Goal: Transaction & Acquisition: Purchase product/service

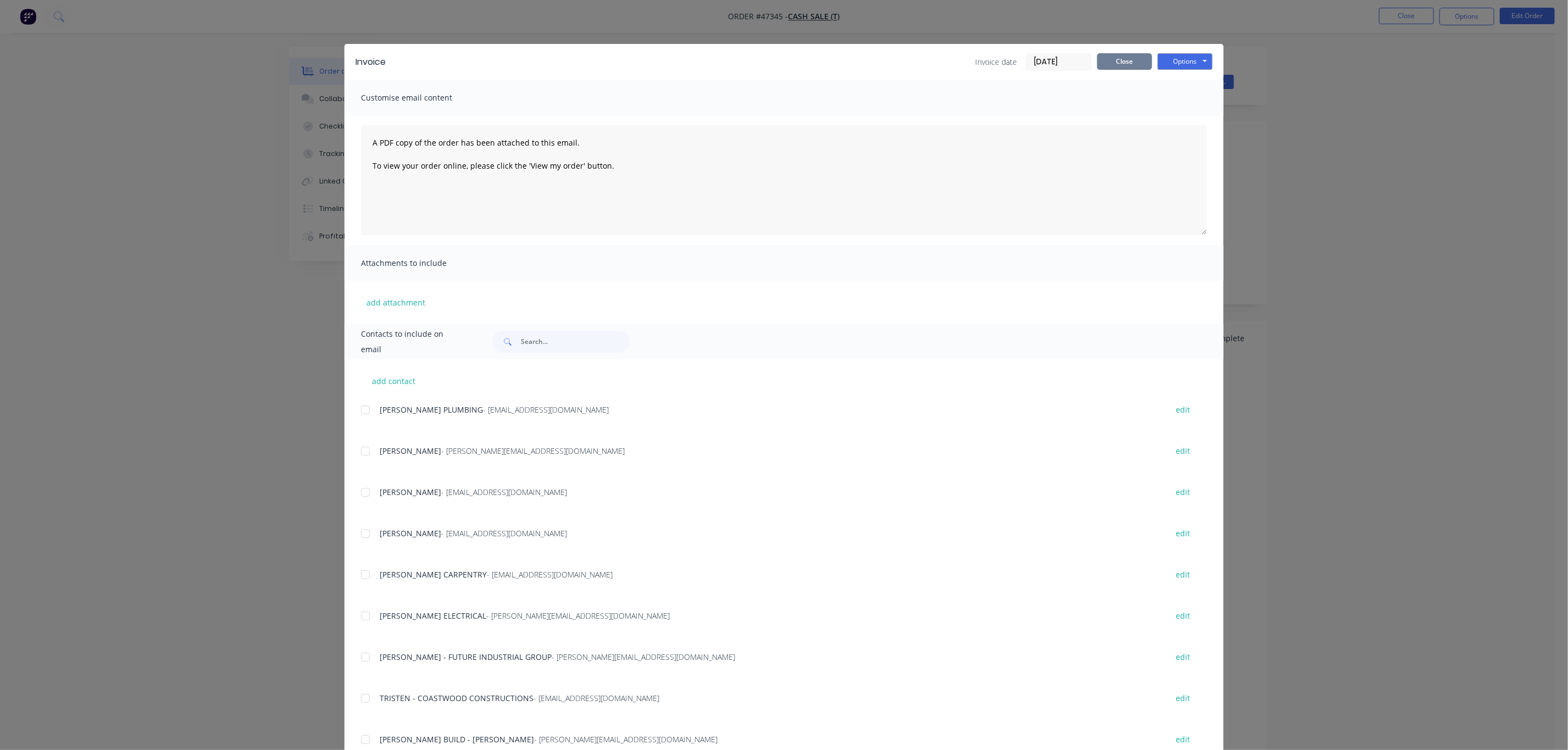
drag, startPoint x: 1105, startPoint y: 57, endPoint x: 1110, endPoint y: 60, distance: 5.8
click at [1110, 60] on button "Close" at bounding box center [1124, 61] width 55 height 17
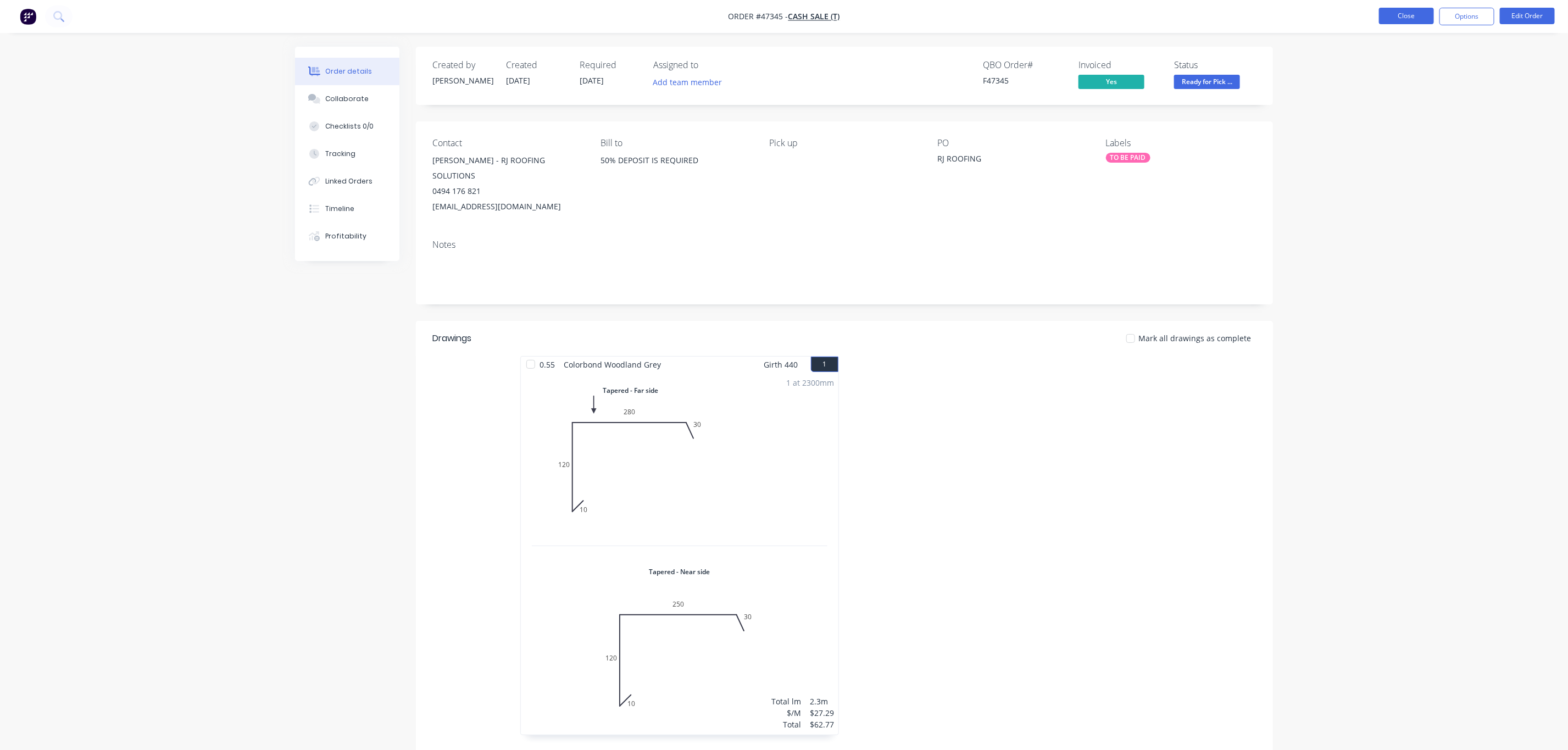
click at [1419, 11] on button "Close" at bounding box center [1406, 16] width 55 height 17
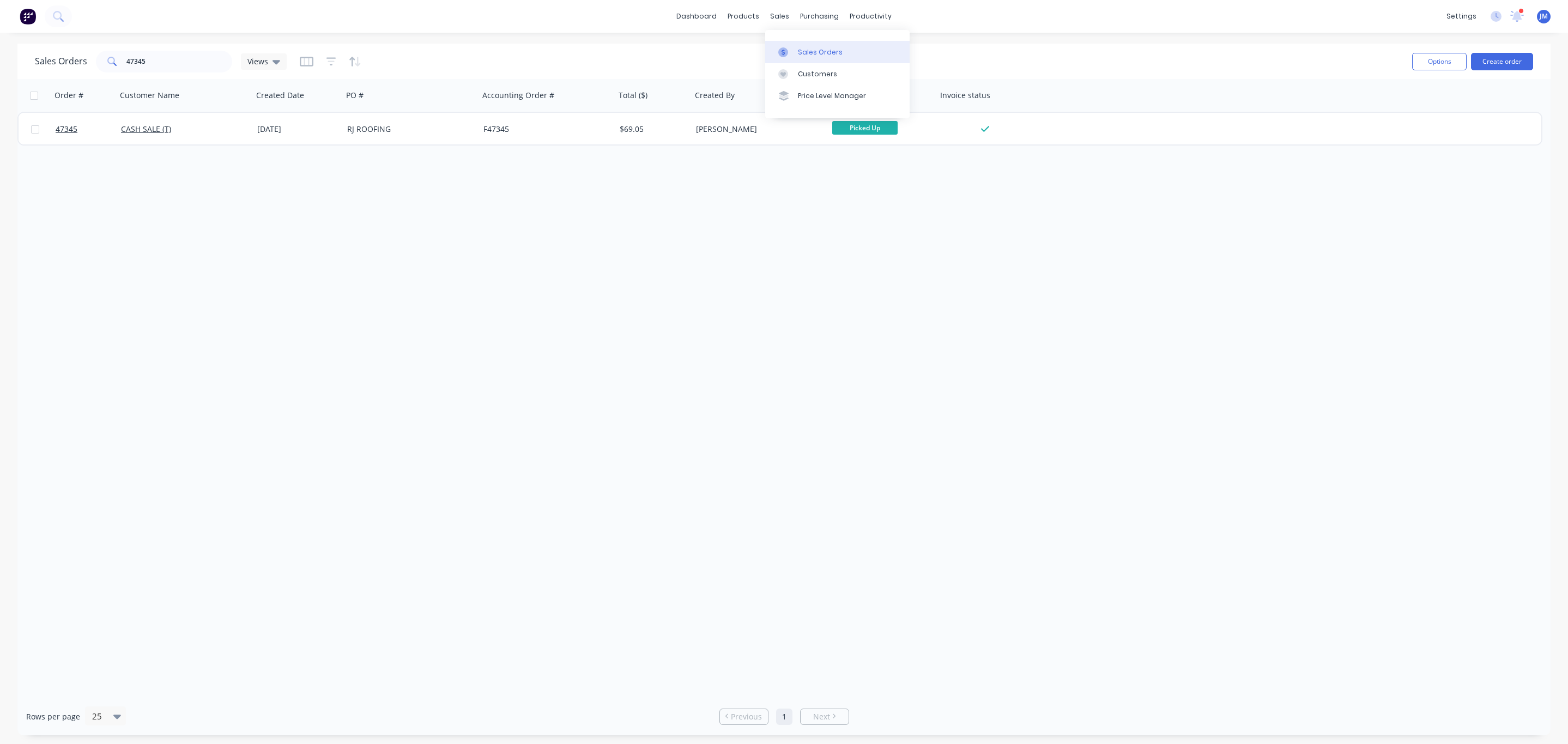
click at [775, 47] on link "Sales Orders" at bounding box center [837, 52] width 145 height 22
click at [700, 15] on link "dashboard" at bounding box center [696, 16] width 51 height 17
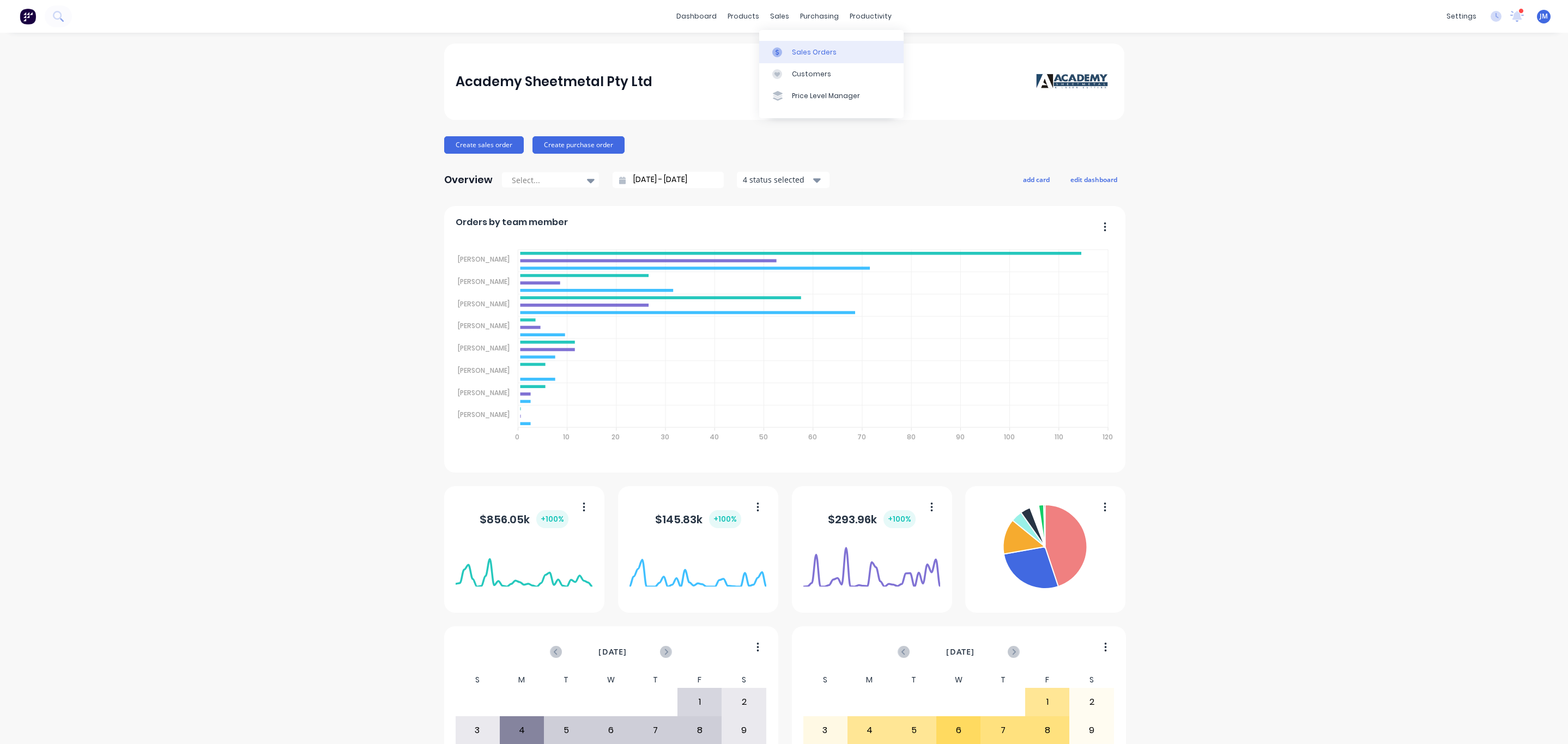
click at [802, 57] on link "Sales Orders" at bounding box center [831, 52] width 145 height 22
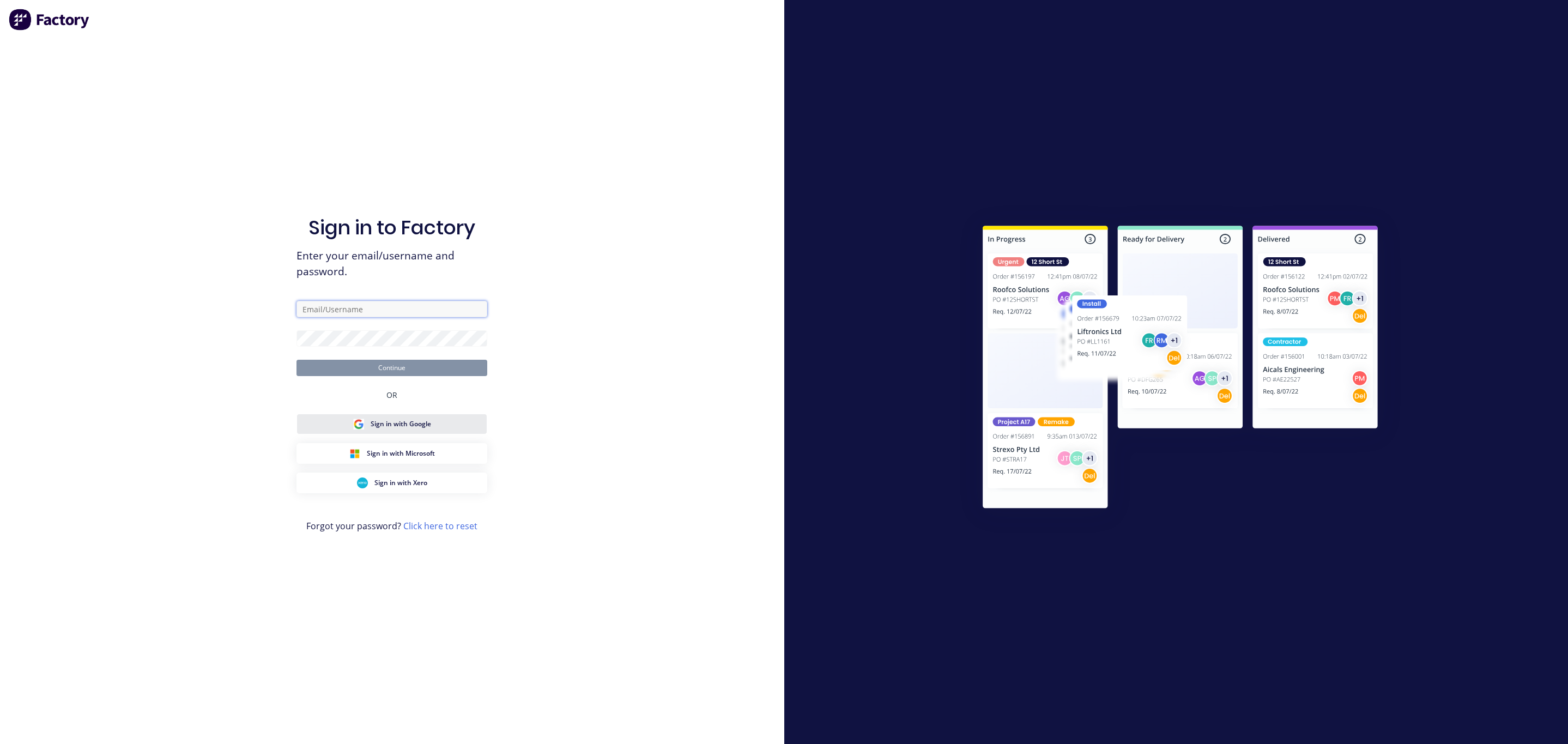
type input "[EMAIL_ADDRESS][DOMAIN_NAME]"
click at [352, 373] on button "Continue" at bounding box center [391, 367] width 190 height 17
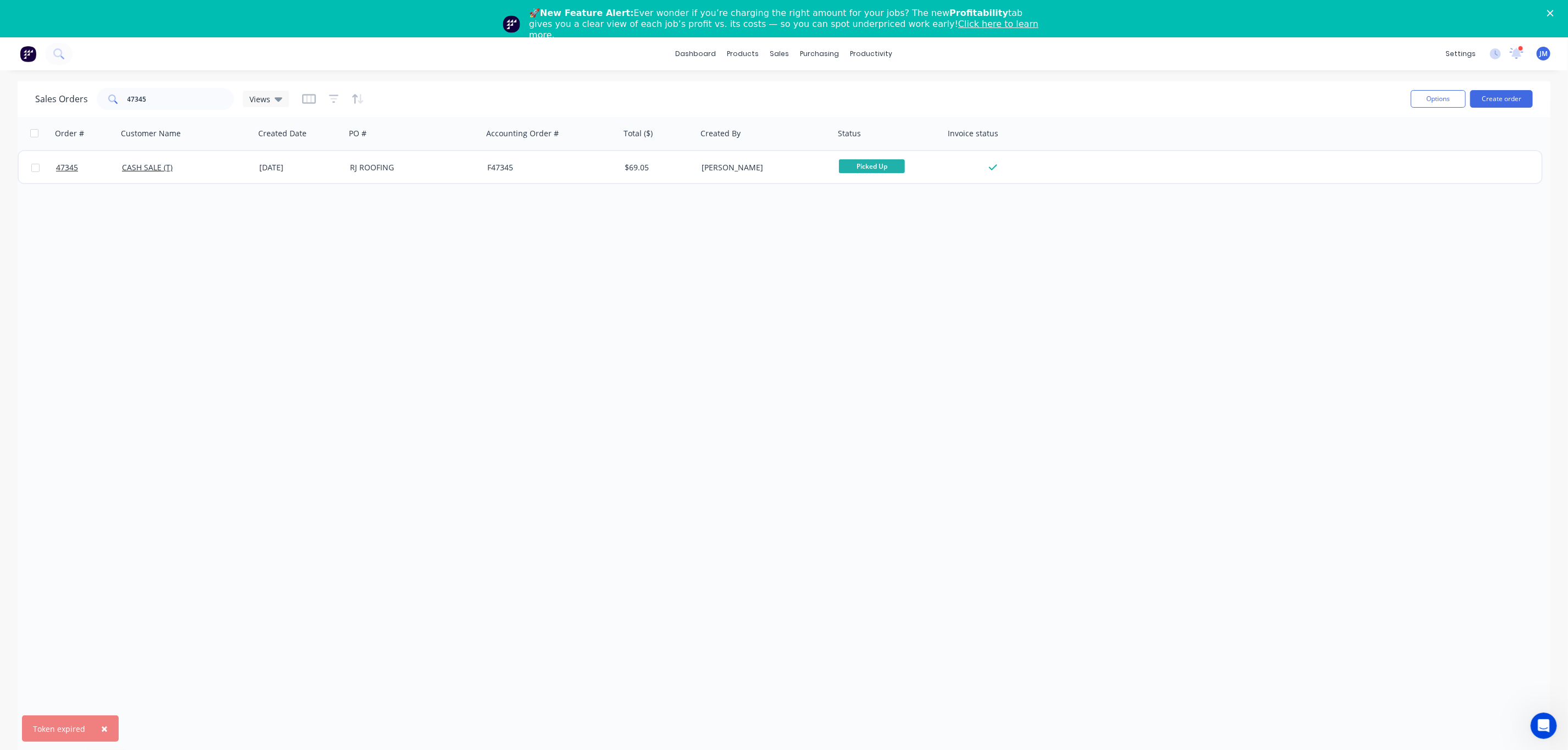
click at [1518, 111] on div "Options Create order" at bounding box center [1469, 100] width 127 height 27
click at [1523, 104] on button "Create order" at bounding box center [1501, 99] width 63 height 18
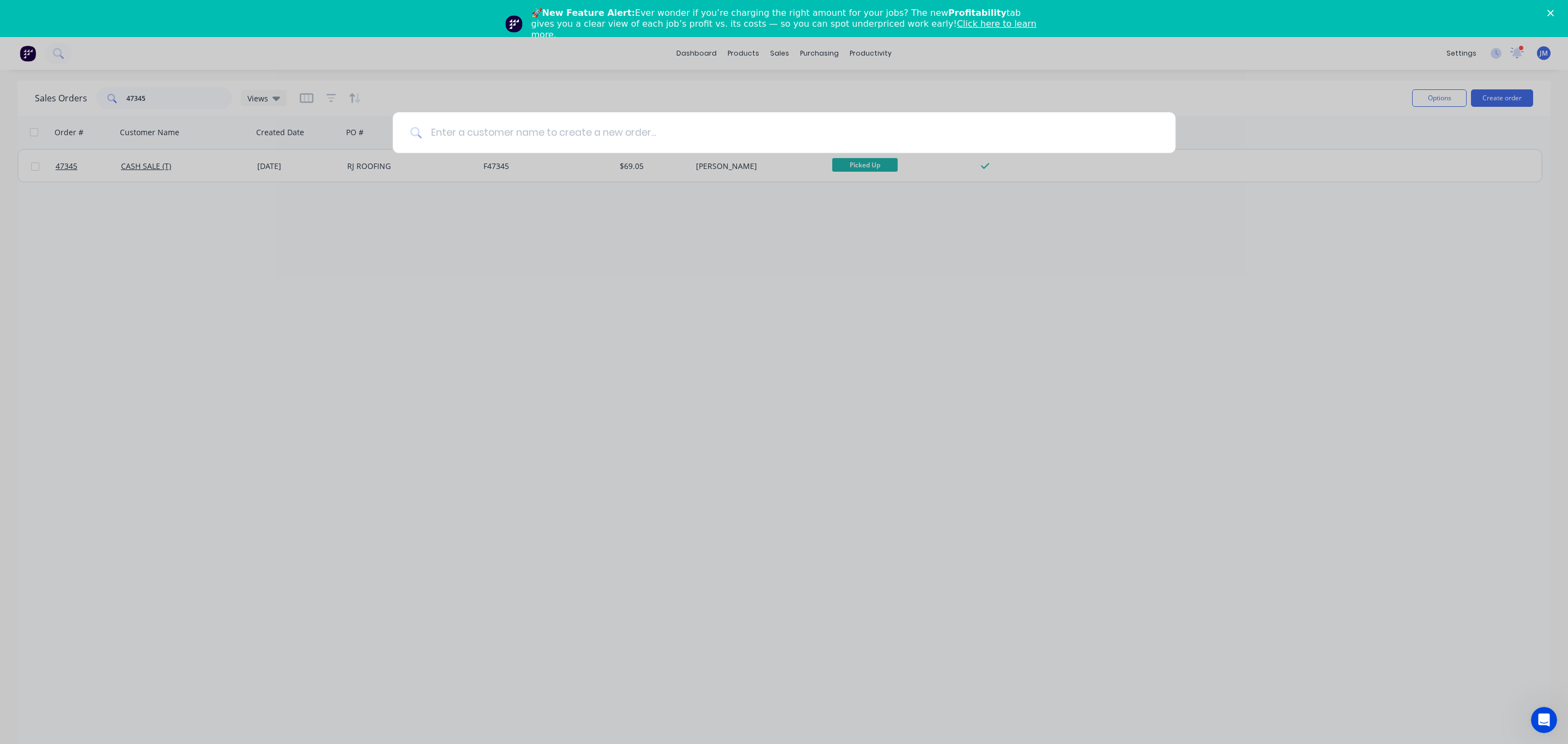
click at [548, 133] on input at bounding box center [790, 133] width 736 height 41
type input "alfab"
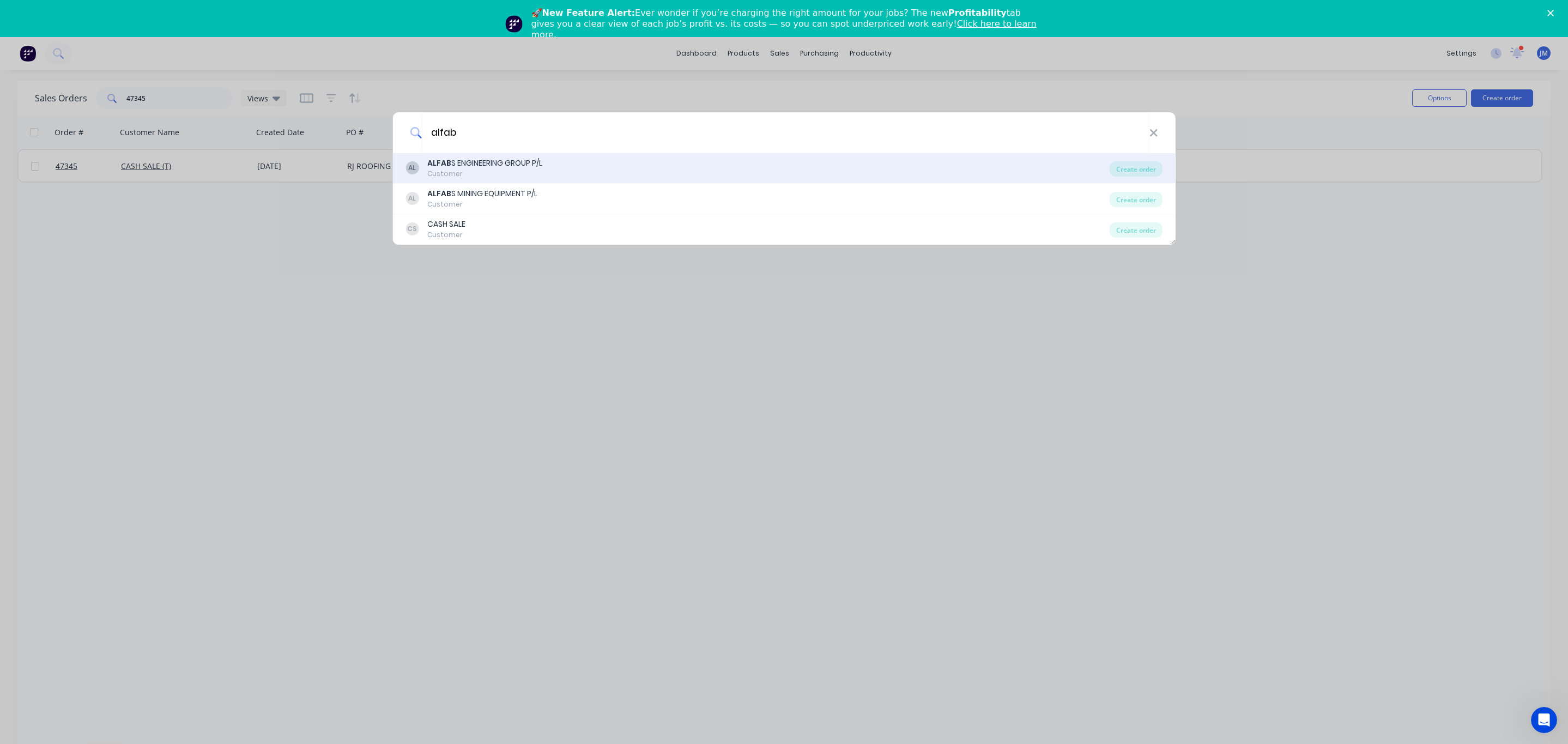
click at [506, 160] on div "ALFAB S ENGINEERING GROUP P/L" at bounding box center [485, 163] width 115 height 11
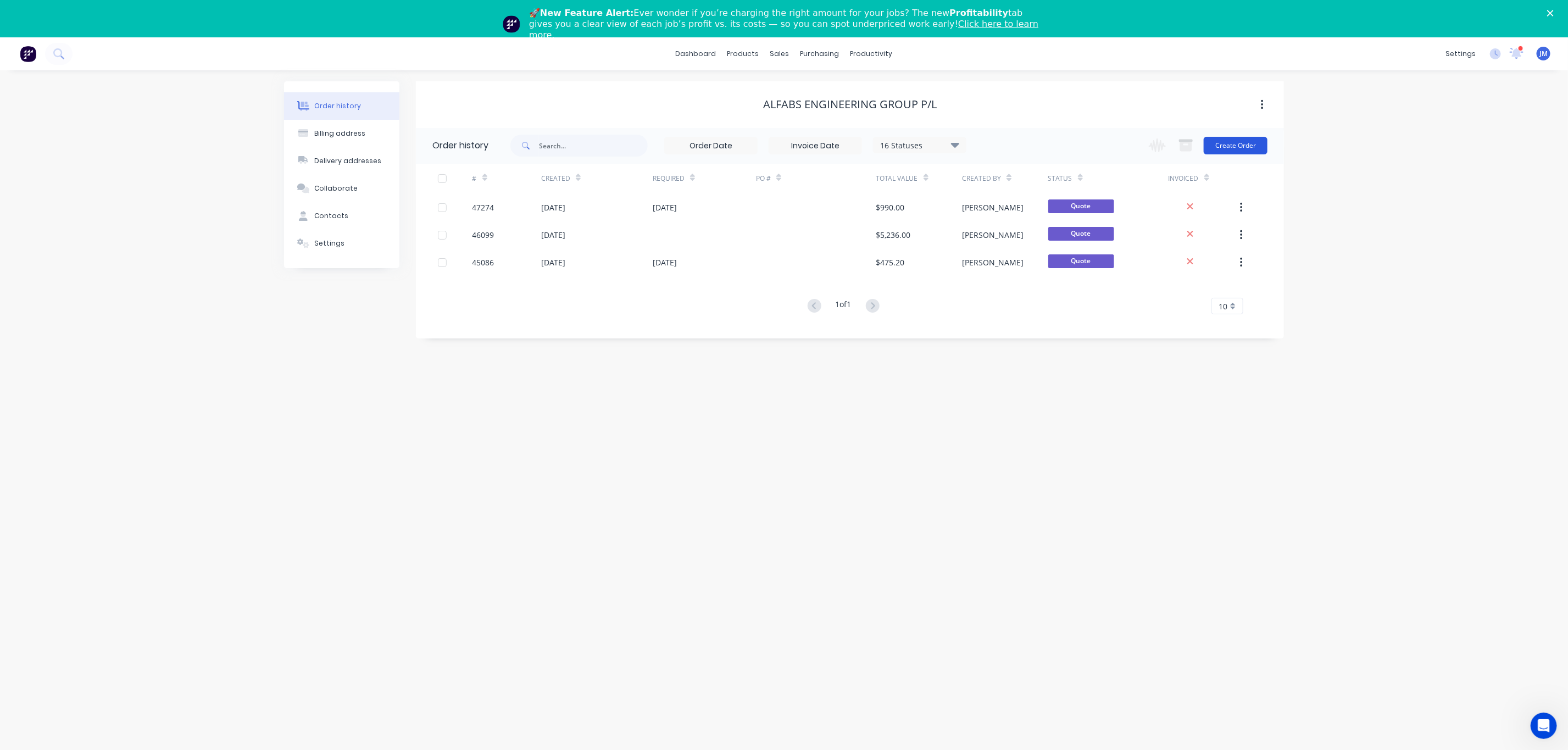
click at [1258, 145] on button "Create Order" at bounding box center [1236, 146] width 64 height 18
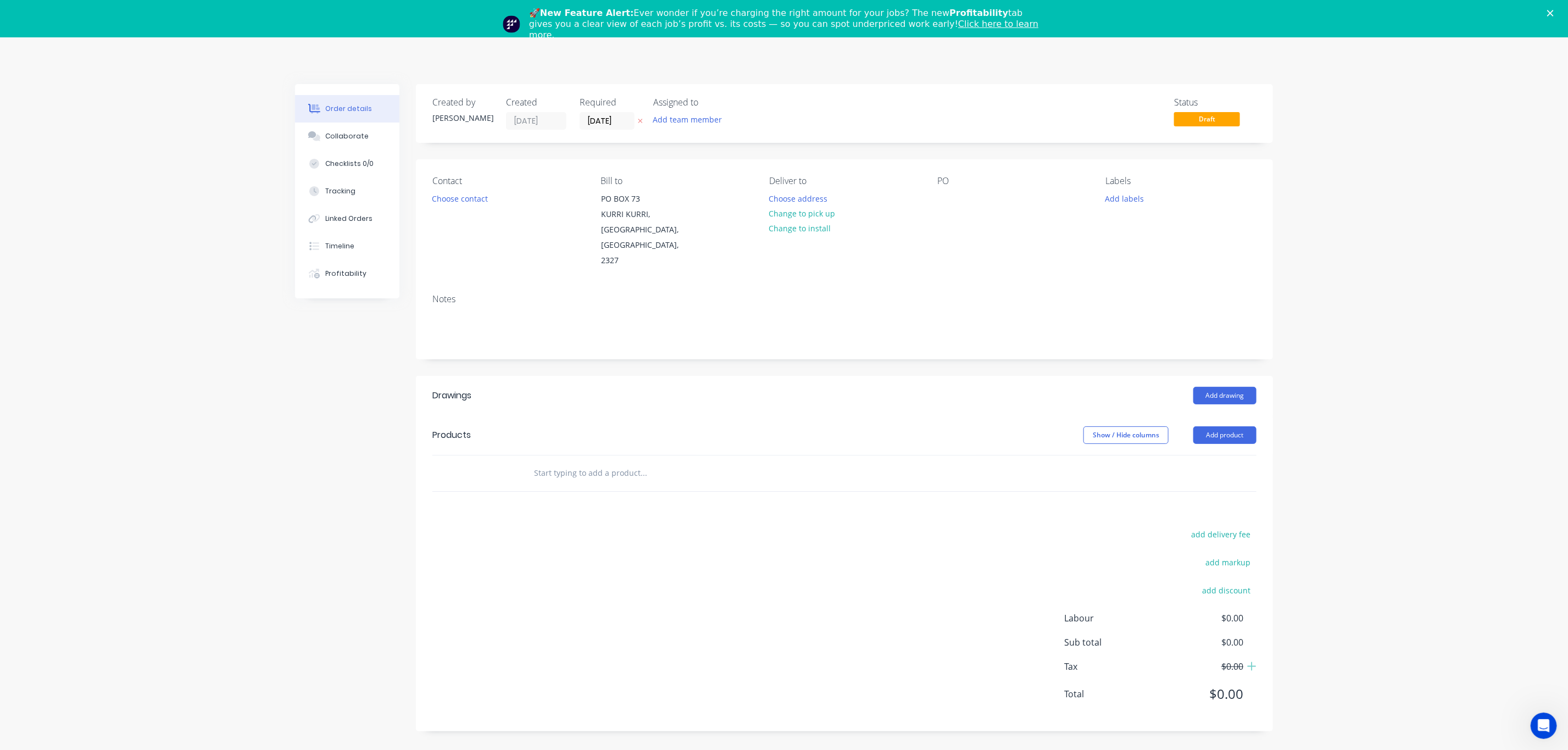
click at [439, 206] on div "Contact Choose contact" at bounding box center [507, 222] width 151 height 93
click at [458, 196] on button "Choose contact" at bounding box center [459, 197] width 68 height 15
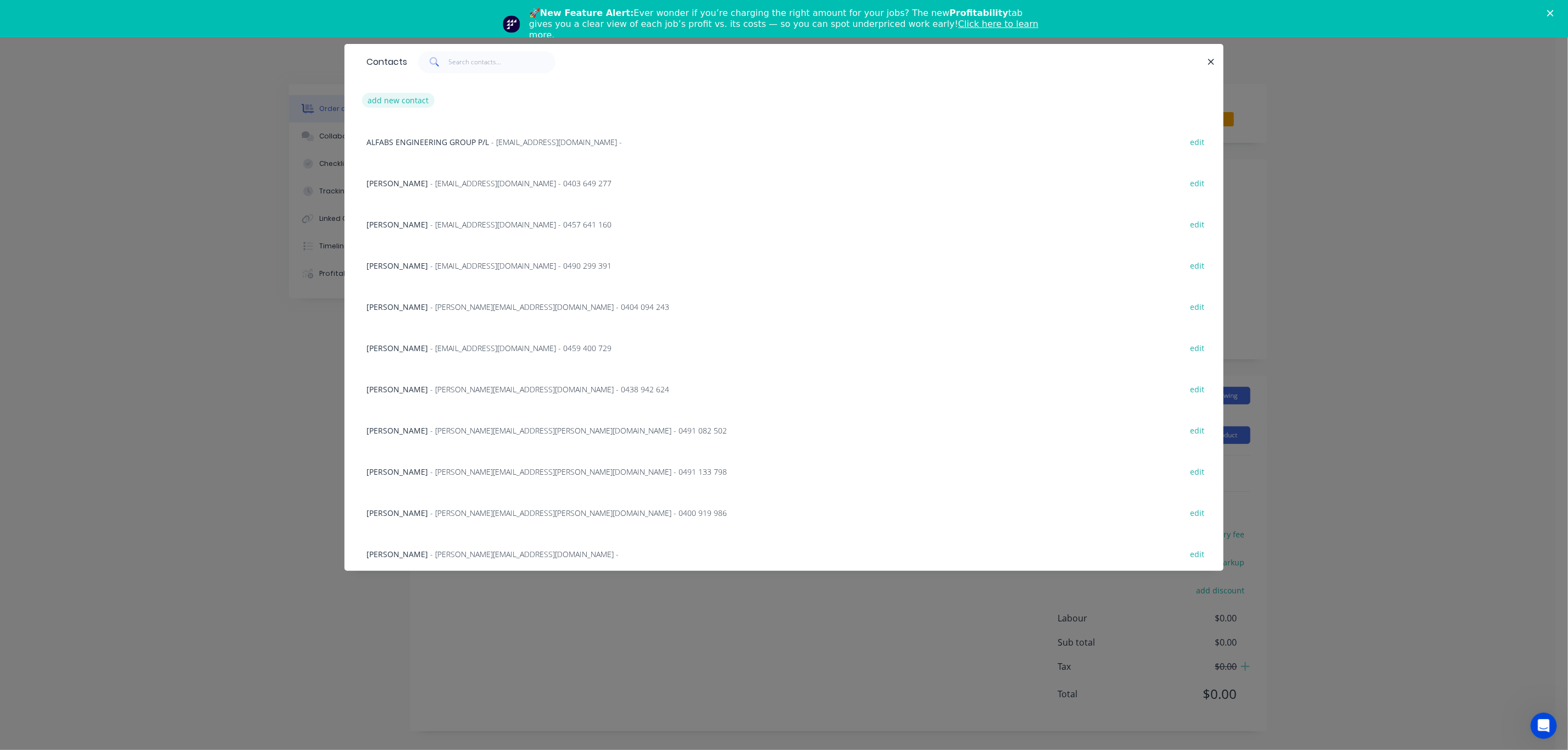
click at [406, 99] on button "add new contact" at bounding box center [398, 100] width 72 height 15
select select "AU"
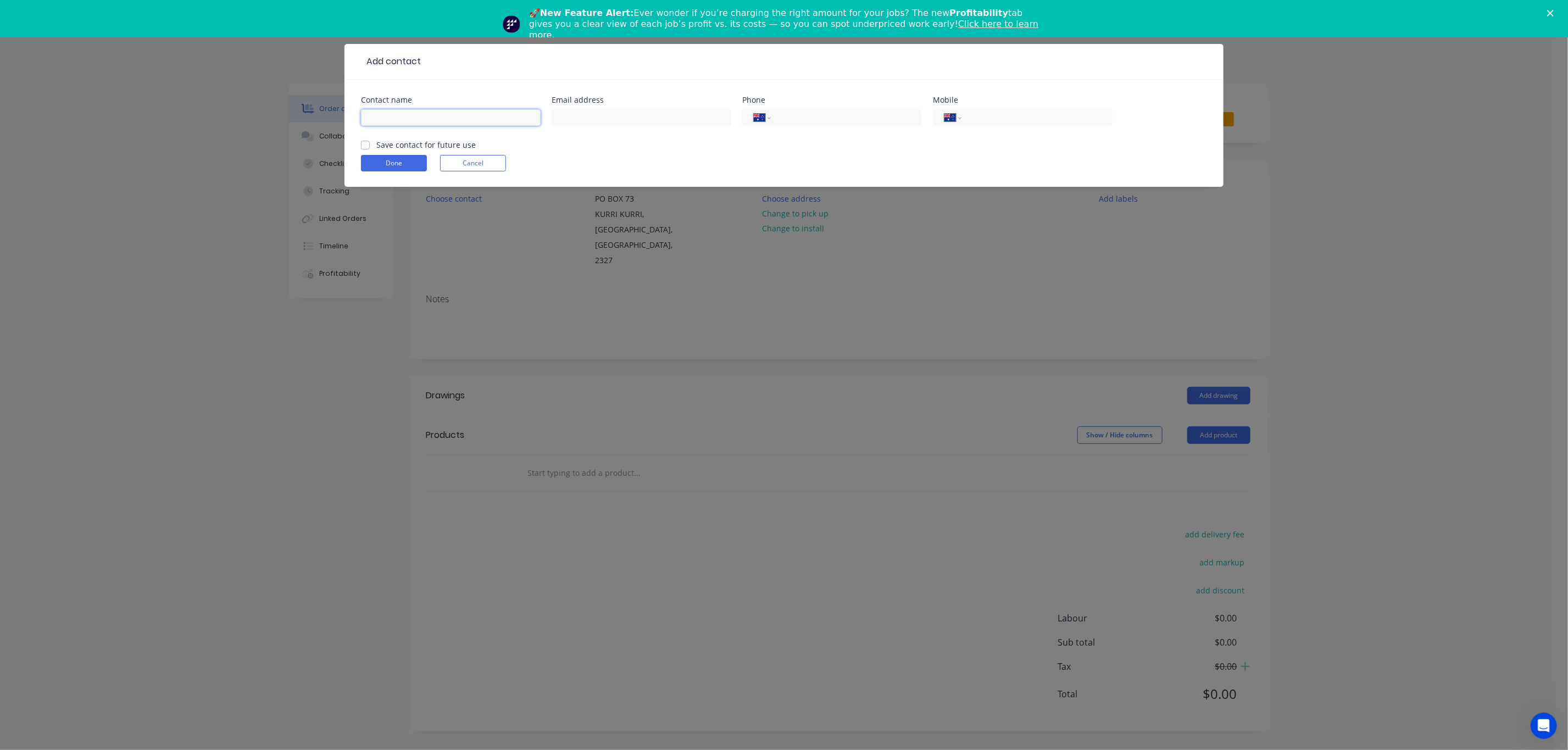
click at [419, 119] on input "text" at bounding box center [451, 117] width 180 height 17
type input "[PERSON_NAME]"
click at [377, 146] on label "Save contact for future use" at bounding box center [426, 145] width 100 height 11
click at [370, 146] on input "Save contact for future use" at bounding box center [365, 144] width 9 height 10
checkbox input "true"
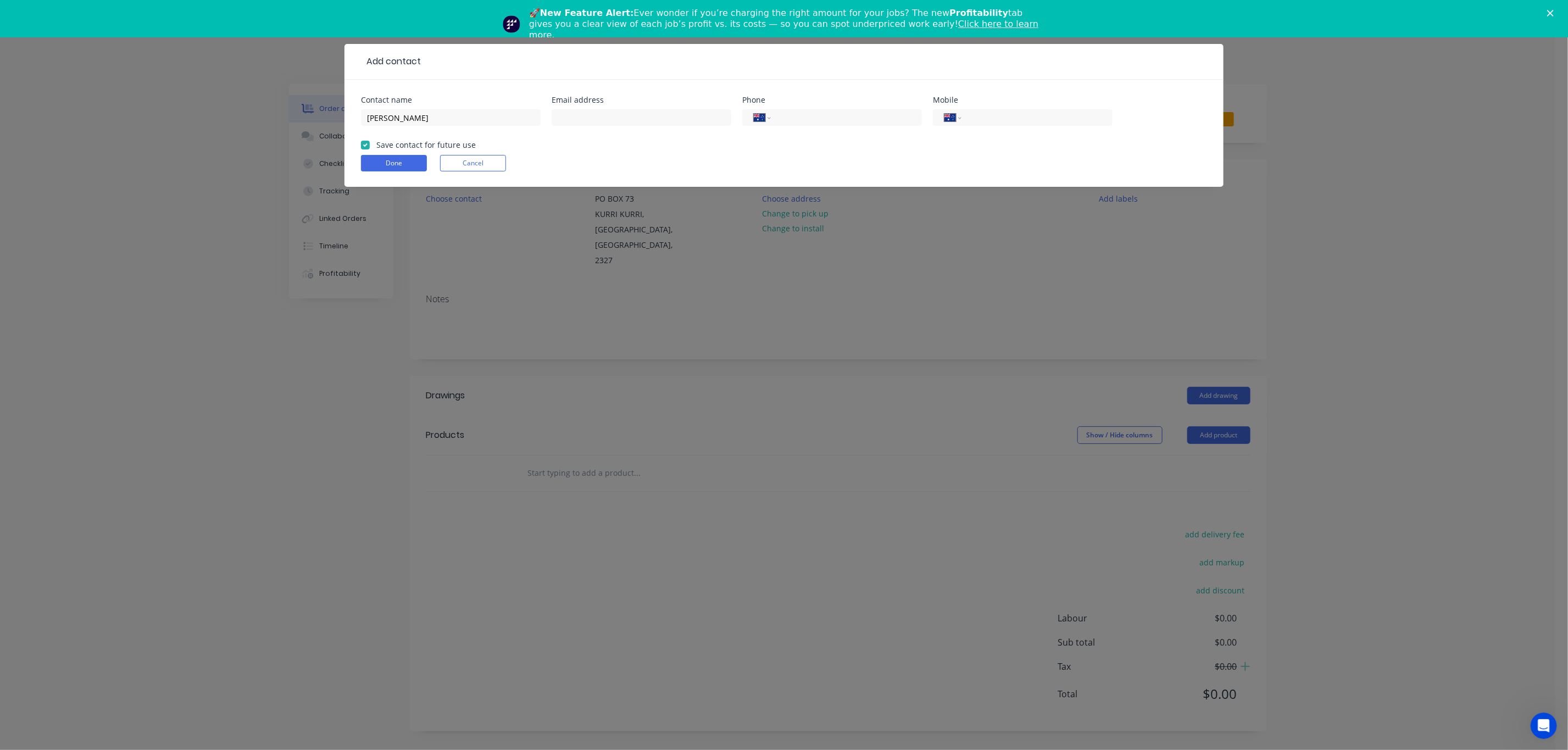
click at [612, 106] on div "Email address" at bounding box center [642, 118] width 180 height 43
click at [607, 116] on input "text" at bounding box center [642, 117] width 180 height 17
type input "[PERSON_NAME][EMAIL_ADDRESS][PERSON_NAME][DOMAIN_NAME]"
click at [410, 168] on button "Done" at bounding box center [393, 163] width 66 height 17
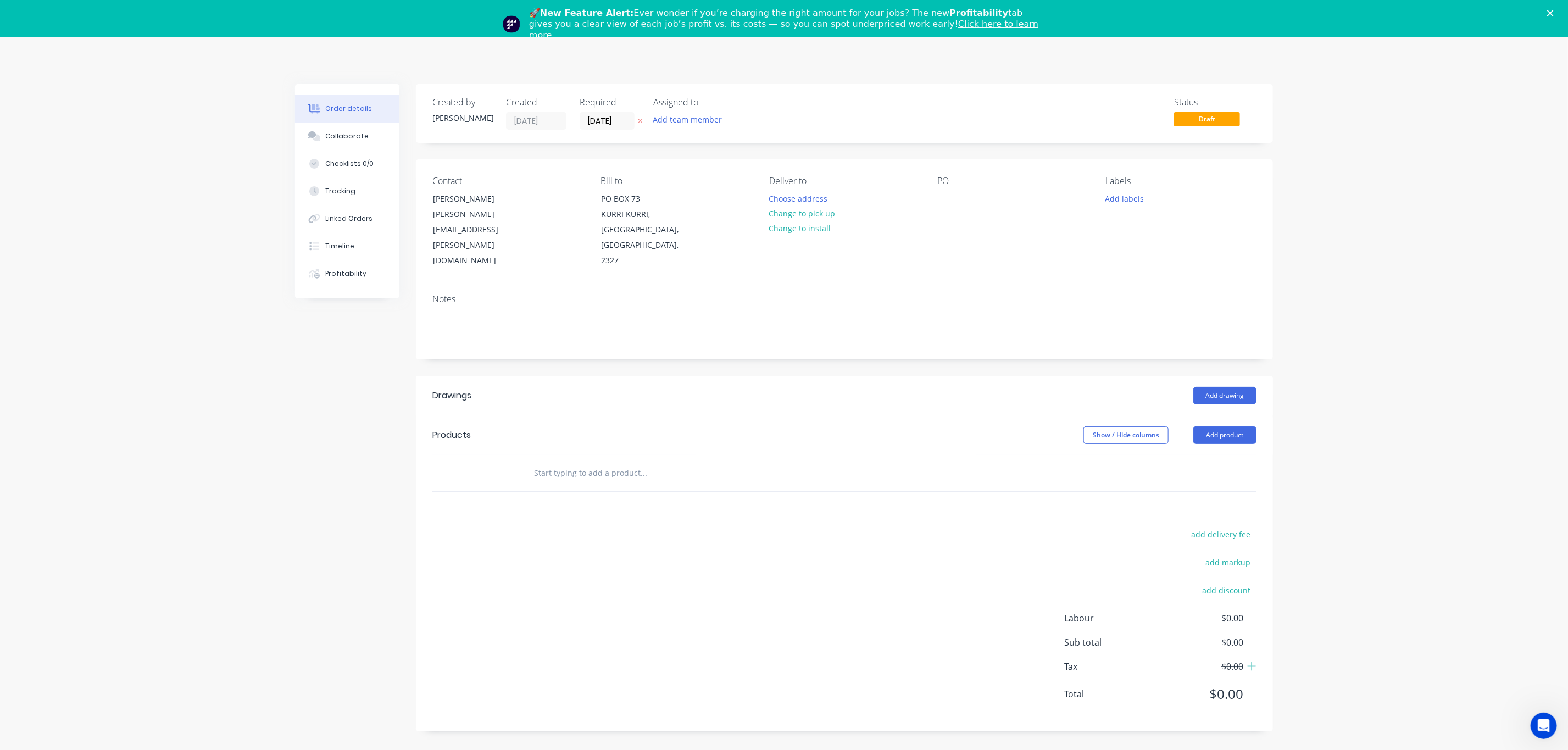
click at [1566, 17] on div "🚀 New Feature Alert: Ever wonder if you’re charging the right amount for your j…" at bounding box center [784, 25] width 1568 height 40
click at [1554, 15] on polygon "Close" at bounding box center [1550, 13] width 6 height 6
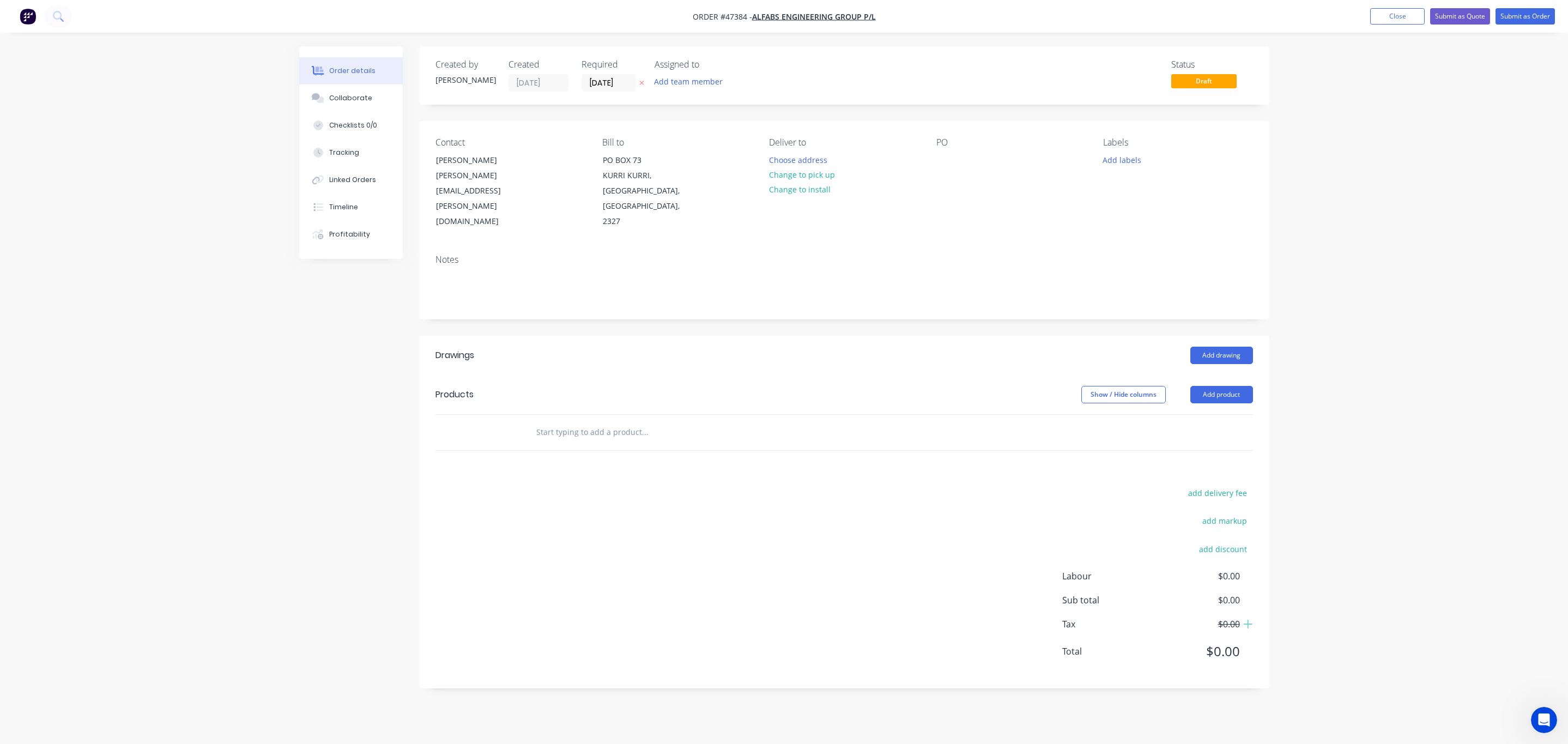
click at [1203, 336] on header "Drawings Add drawing" at bounding box center [844, 355] width 850 height 39
click at [1209, 375] on header "Products Show / Hide columns Add product" at bounding box center [844, 395] width 850 height 39
click at [1216, 385] on button "Add product" at bounding box center [1221, 394] width 62 height 17
click at [1198, 414] on div "Product catalogue" at bounding box center [1201, 422] width 84 height 16
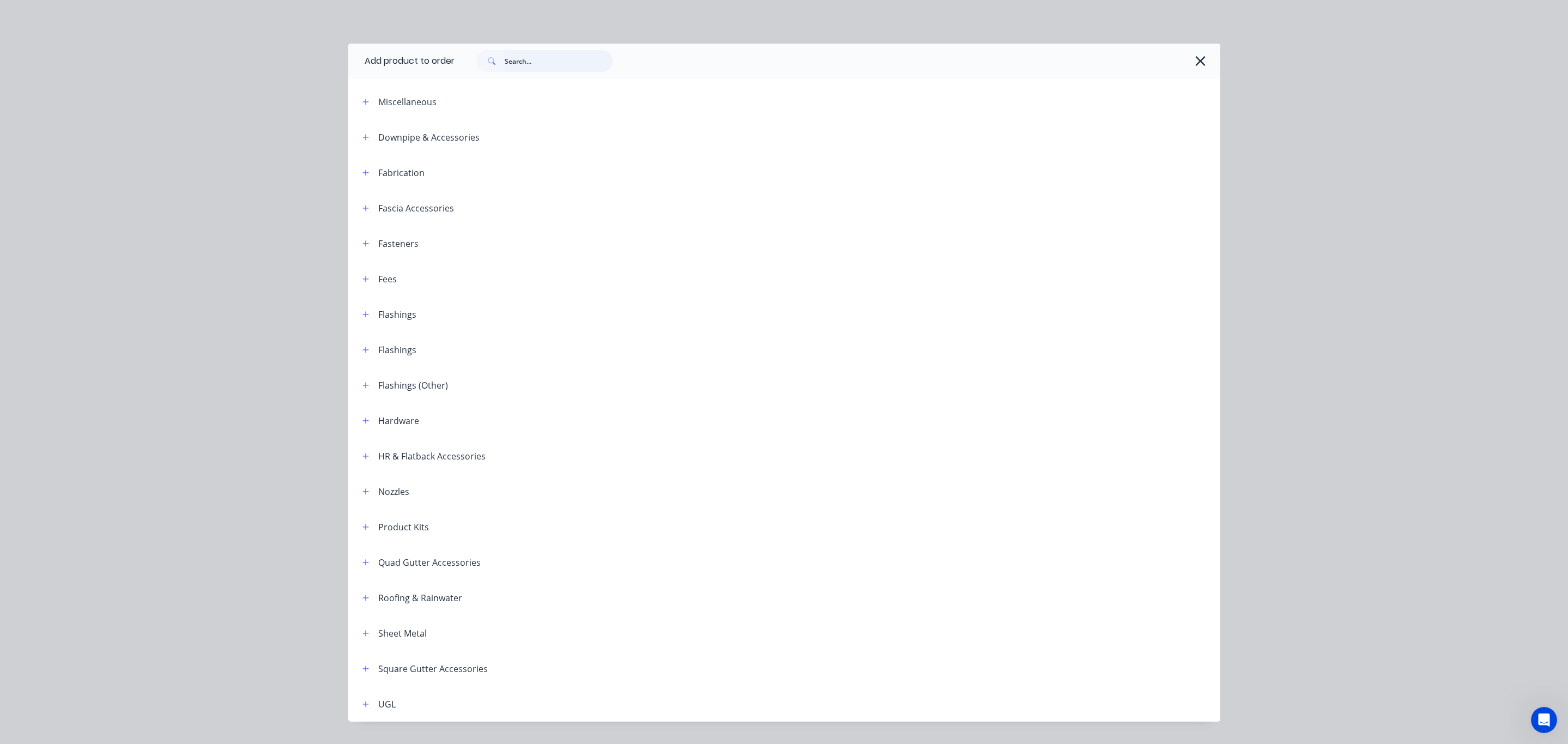
click at [527, 62] on input "text" at bounding box center [558, 61] width 108 height 22
type input "STAINLESS"
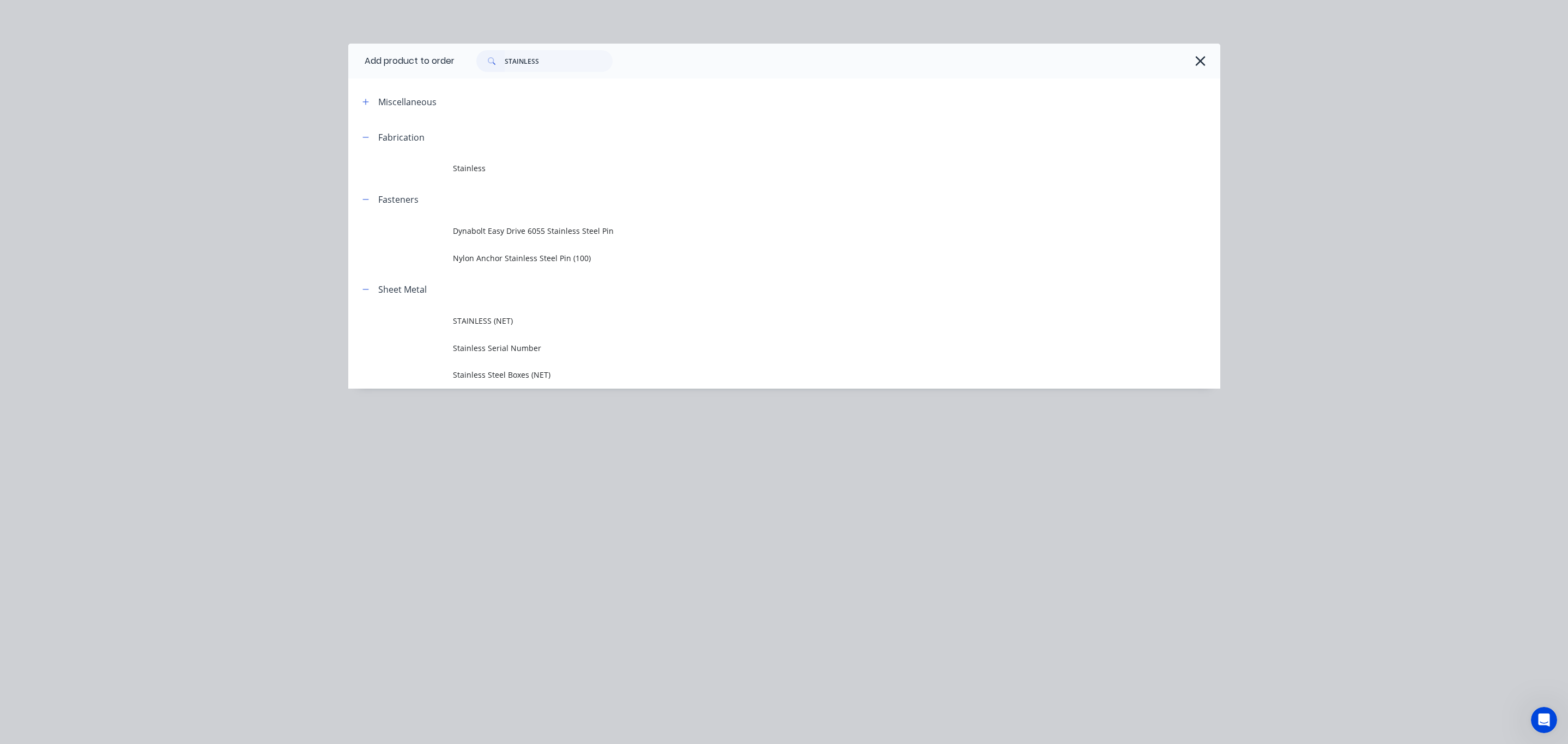
click at [469, 170] on span "Stainless" at bounding box center [759, 168] width 614 height 11
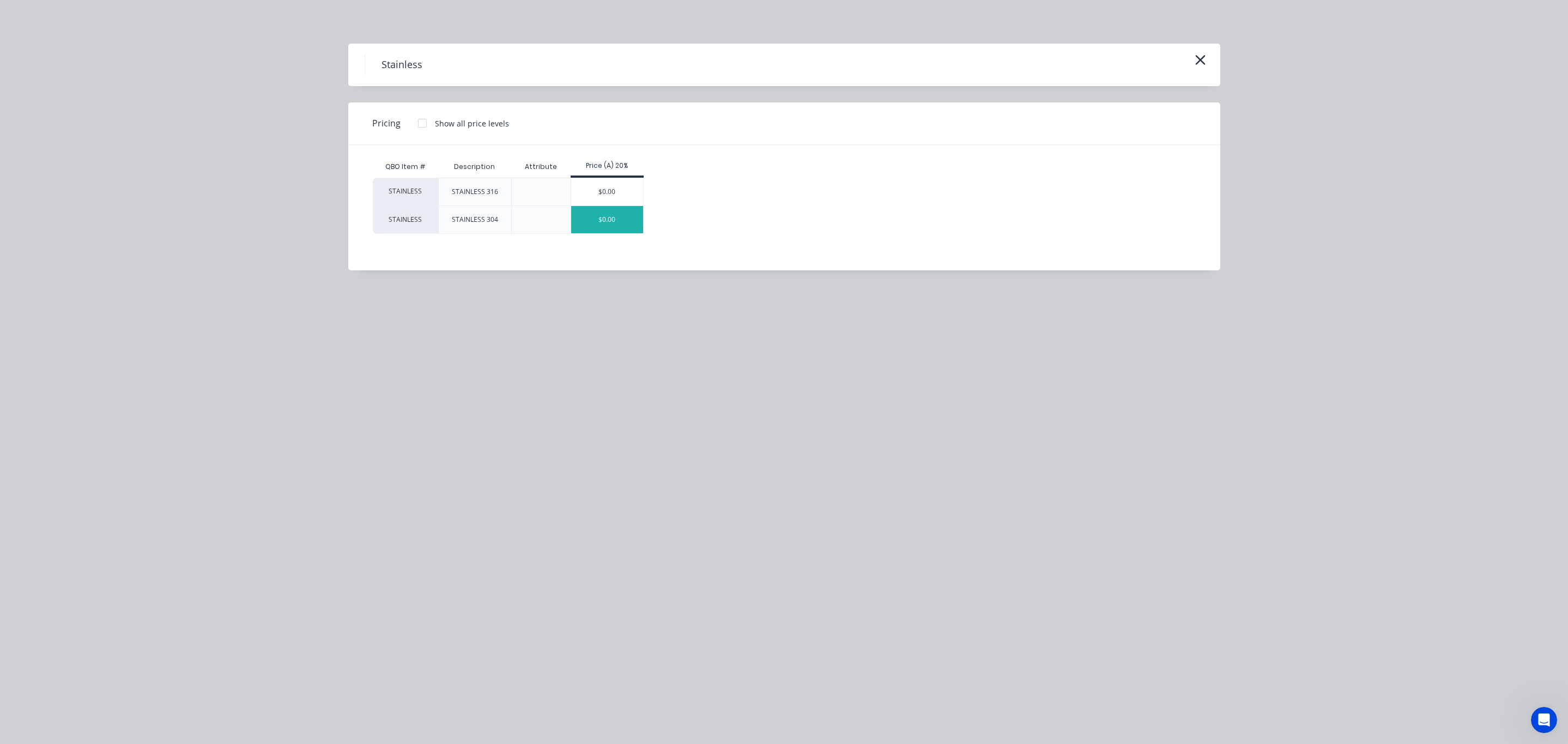
click at [597, 220] on div "$0.00" at bounding box center [607, 220] width 73 height 27
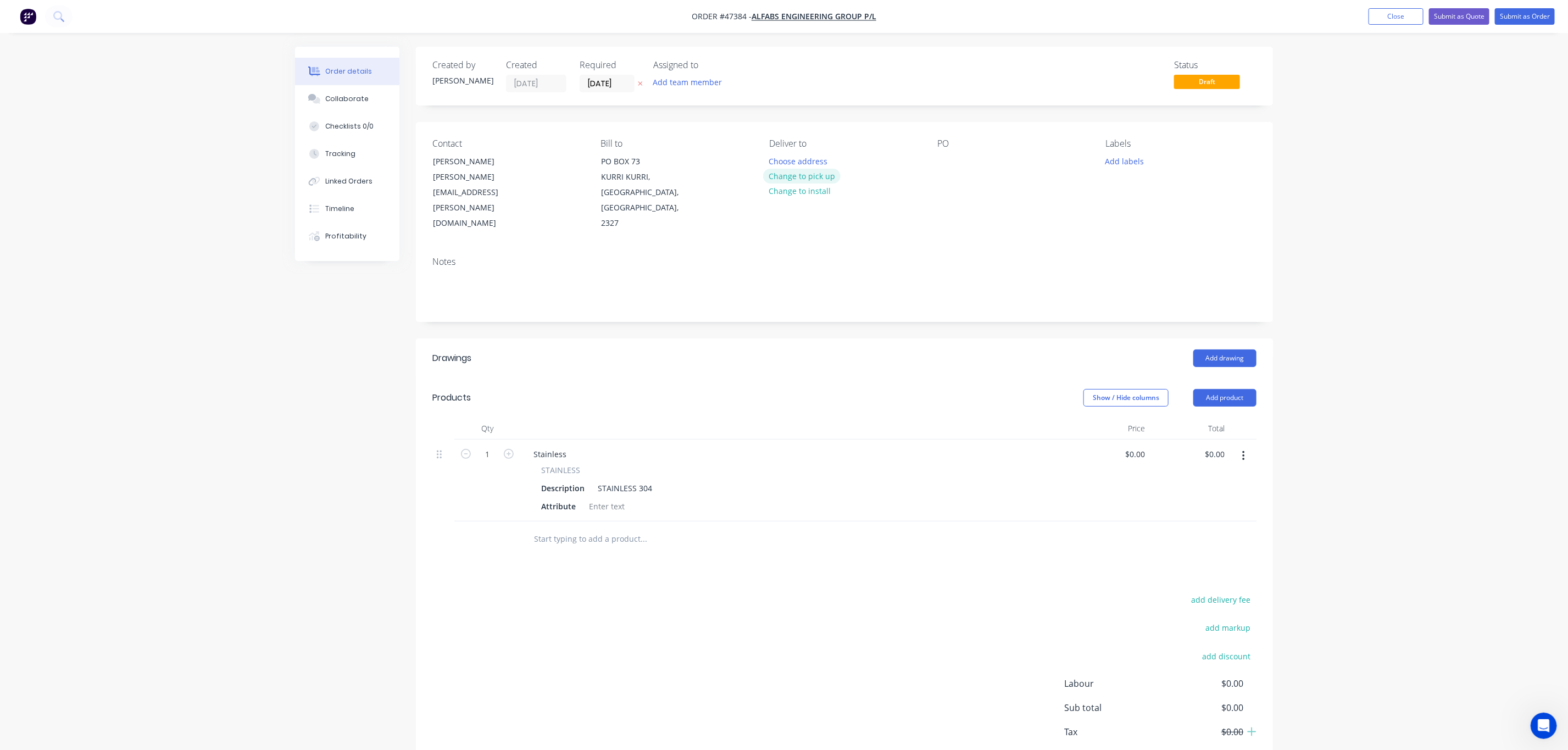
click at [816, 182] on button "Change to pick up" at bounding box center [802, 176] width 78 height 15
click at [946, 172] on div "PO" at bounding box center [1012, 185] width 151 height 93
click at [955, 165] on div "PO" at bounding box center [1012, 185] width 151 height 93
click at [948, 160] on div at bounding box center [946, 161] width 18 height 16
drag, startPoint x: 564, startPoint y: 425, endPoint x: 514, endPoint y: 420, distance: 50.2
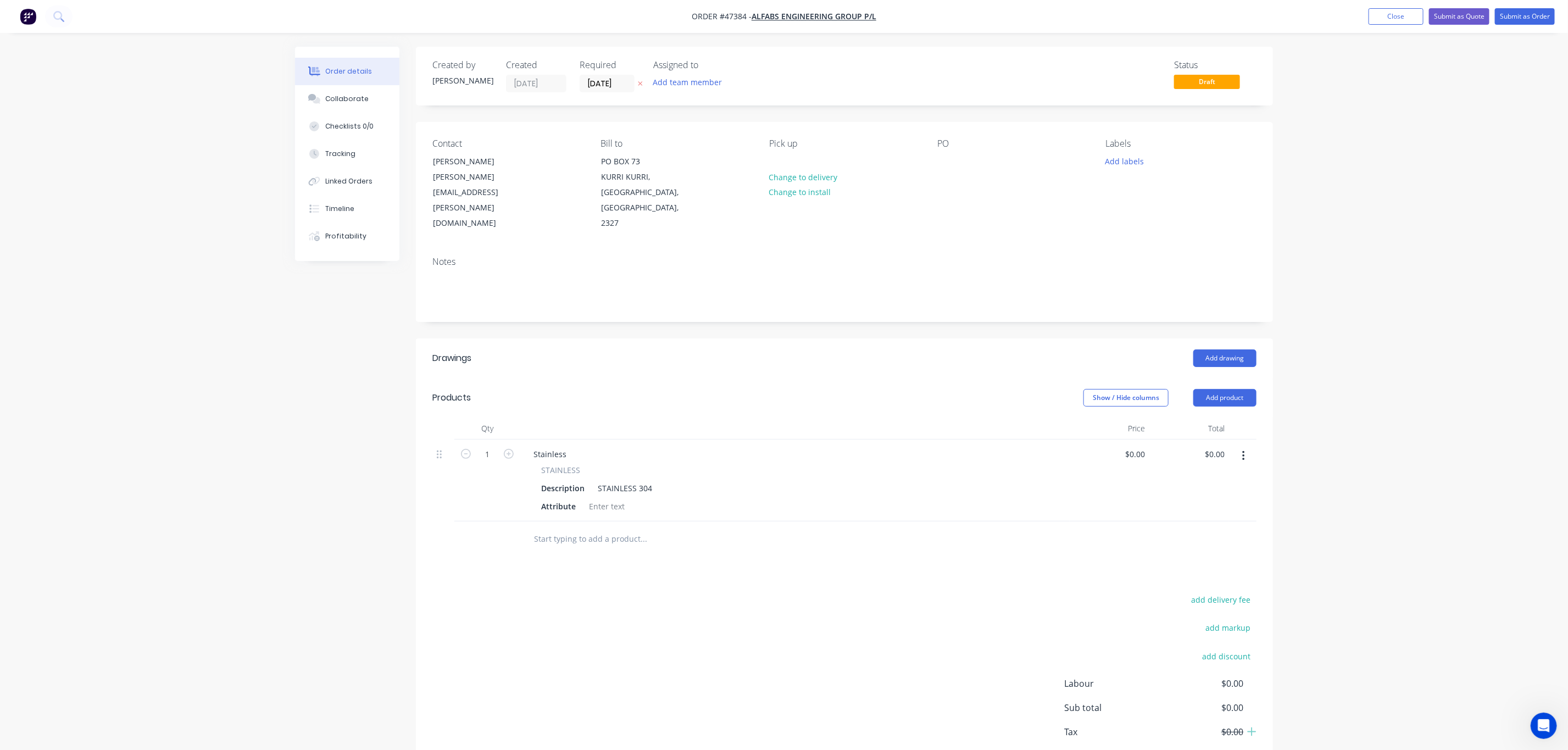
click at [514, 439] on div "1 Stainless STAINLESS Description STAINLESS 304 Attribute $0.00 $0.00 $0.00 $0.…" at bounding box center [844, 480] width 824 height 82
click at [571, 446] on div "Stainless" at bounding box center [549, 454] width 50 height 16
drag, startPoint x: 559, startPoint y: 425, endPoint x: 480, endPoint y: 424, distance: 79.0
click at [483, 439] on div "1 Stainless STAINLESS Description STAINLESS 304 Attribute $0.00 $0.00 $0.00 $0.…" at bounding box center [844, 480] width 824 height 82
type input "$3,600.00"
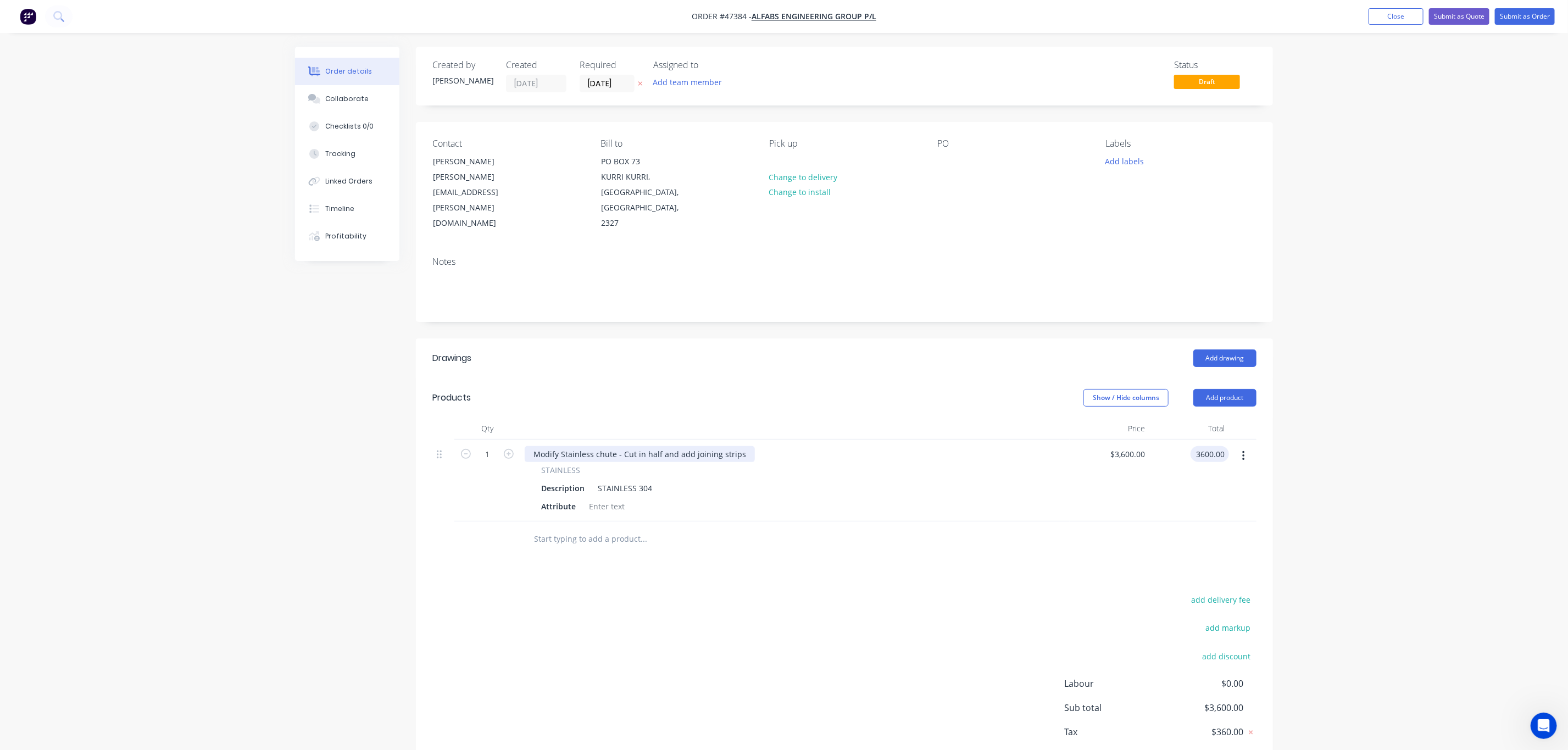
type input "$3,600.00"
click at [727, 446] on div "Modify Stainless chute - Cut in half and add joining strips" at bounding box center [639, 454] width 230 height 16
click at [739, 446] on div "Modify Stainless chute - Cut in half and add joining strips" at bounding box center [639, 454] width 230 height 16
click at [773, 498] on div "Attribute" at bounding box center [792, 506] width 512 height 16
click at [944, 157] on div at bounding box center [946, 161] width 18 height 16
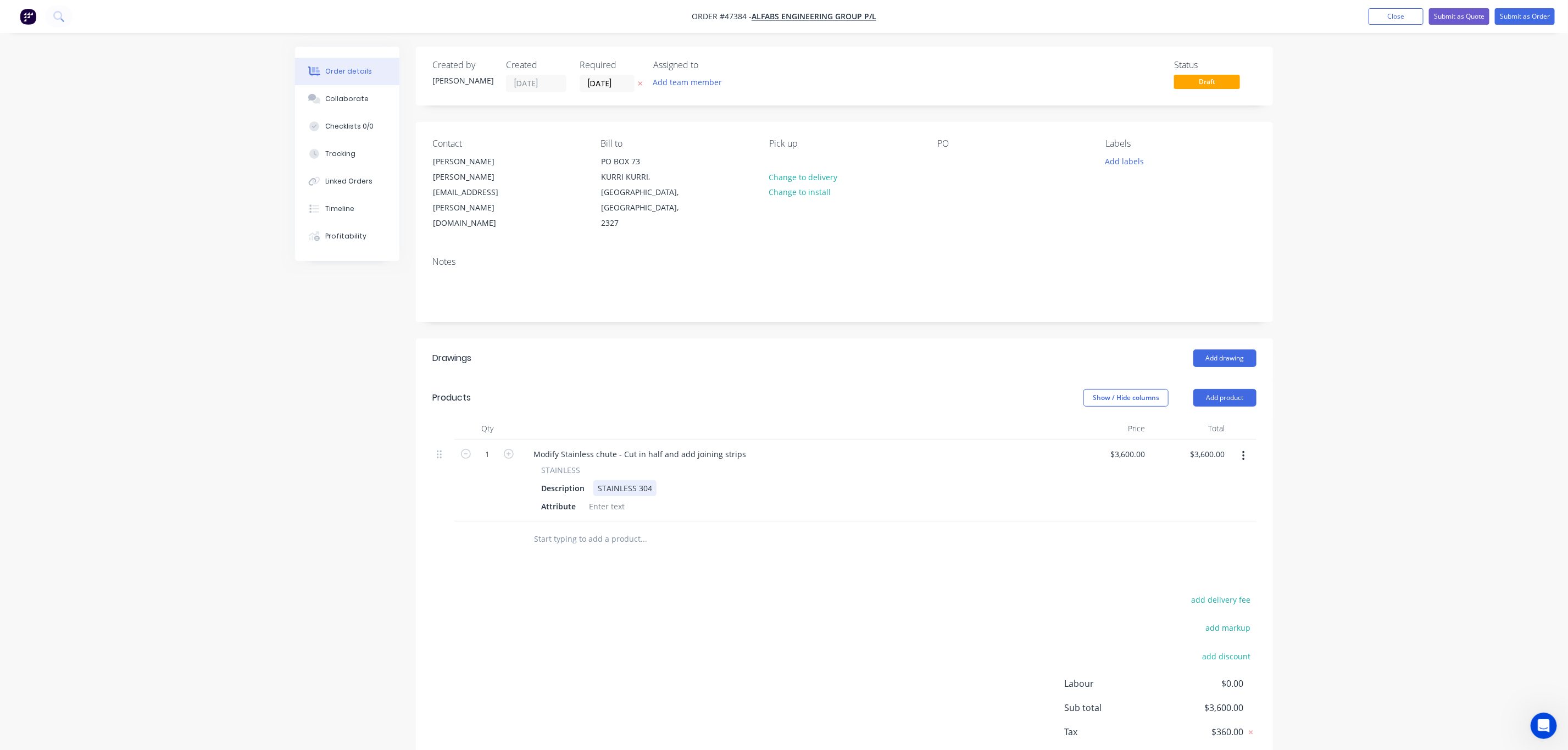
drag, startPoint x: 596, startPoint y: 468, endPoint x: 597, endPoint y: 459, distance: 9.1
click at [596, 468] on div "STAINLESS Description STAINLESS 304 Attribute" at bounding box center [795, 489] width 541 height 50
drag, startPoint x: 597, startPoint y: 452, endPoint x: 608, endPoint y: 452, distance: 11.0
click at [597, 480] on div "STAINLESS 304" at bounding box center [624, 488] width 63 height 16
click at [924, 464] on div "STAINLESS" at bounding box center [795, 470] width 507 height 11
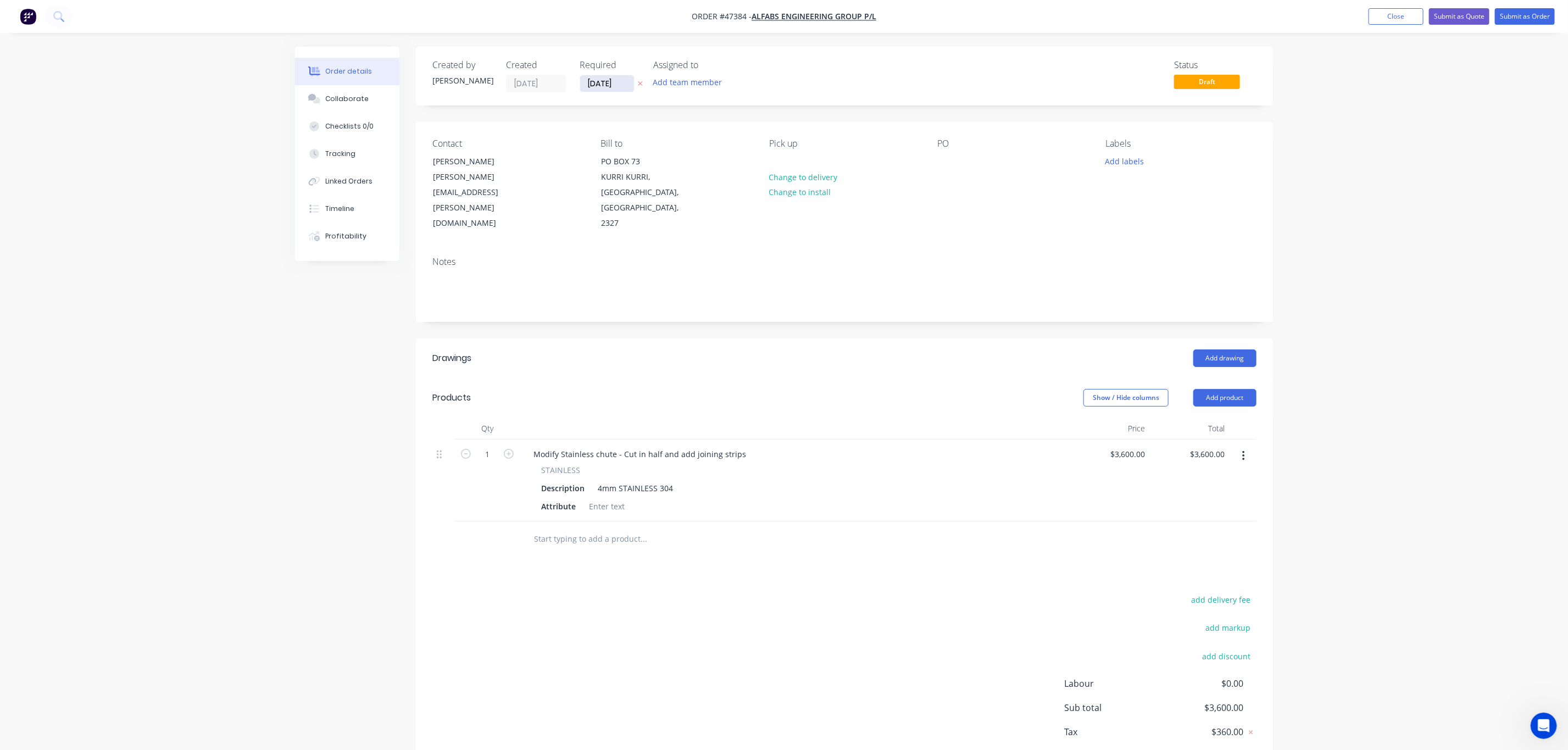
click at [604, 80] on input "[DATE]" at bounding box center [608, 84] width 54 height 17
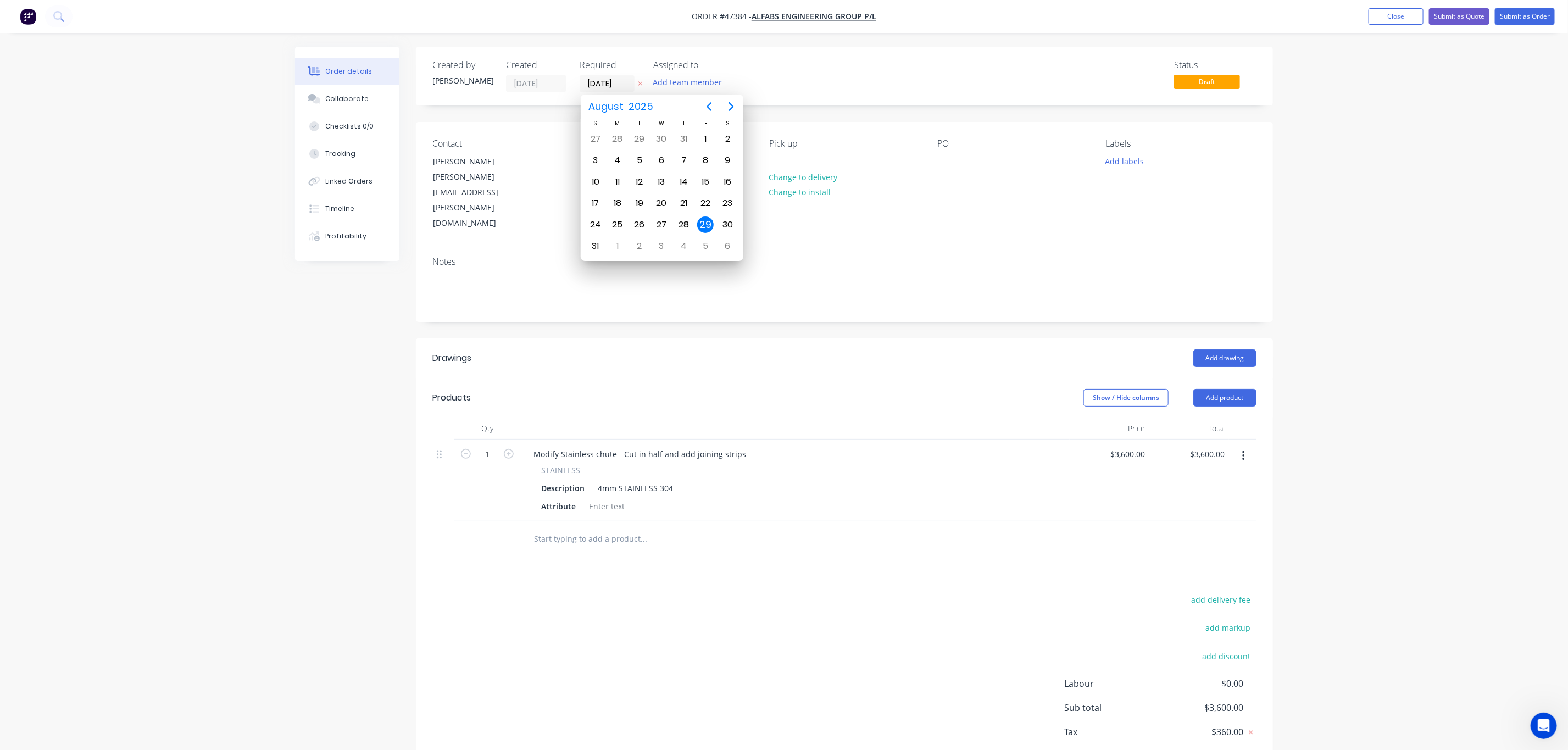
click at [708, 229] on div "29" at bounding box center [705, 225] width 17 height 17
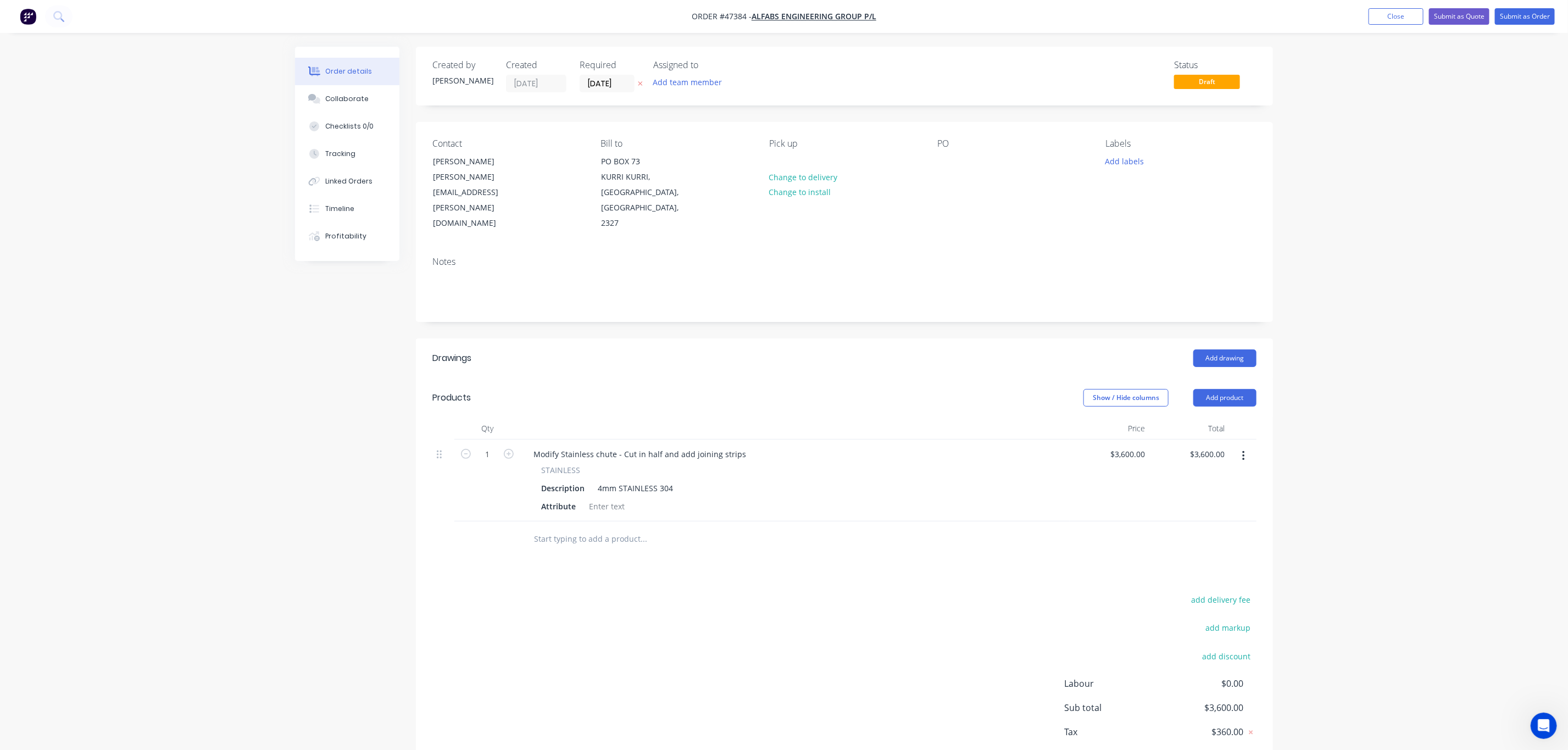
click at [877, 297] on div "Created by [PERSON_NAME] Created [DATE] Required [DATE] Assigned to Add team me…" at bounding box center [844, 422] width 857 height 750
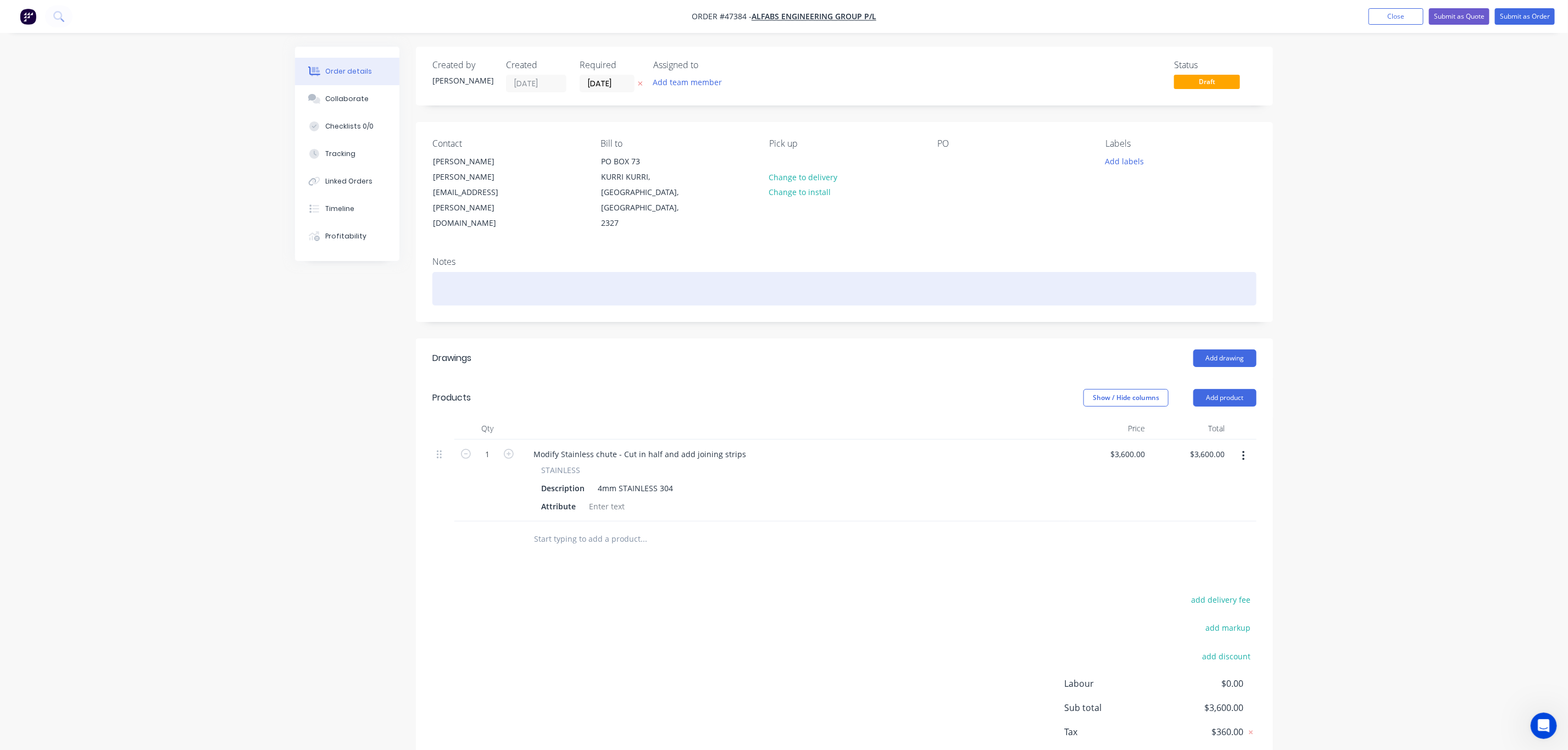
click at [791, 272] on div at bounding box center [844, 289] width 824 height 33
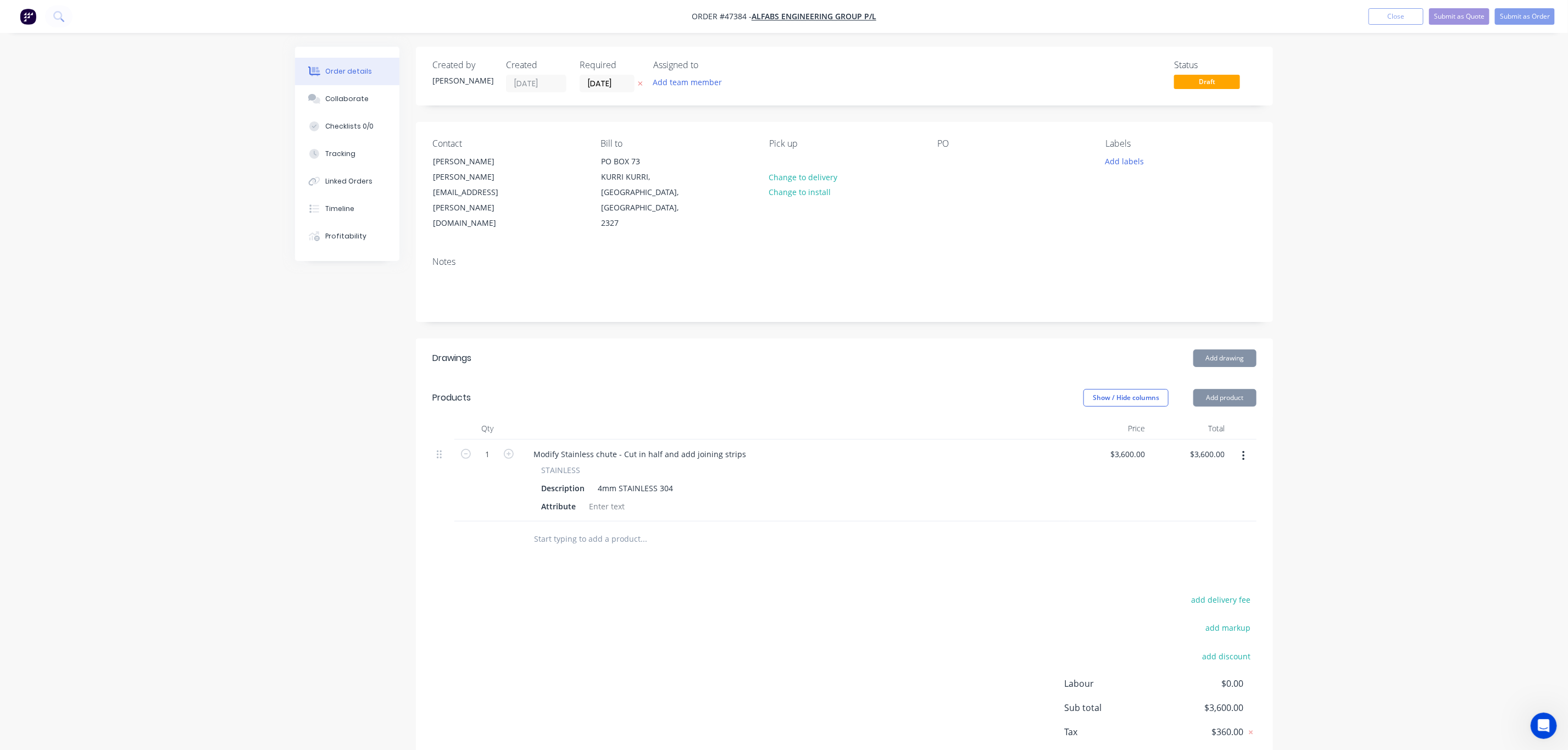
click at [912, 343] on header "Drawings Add drawing" at bounding box center [844, 358] width 857 height 40
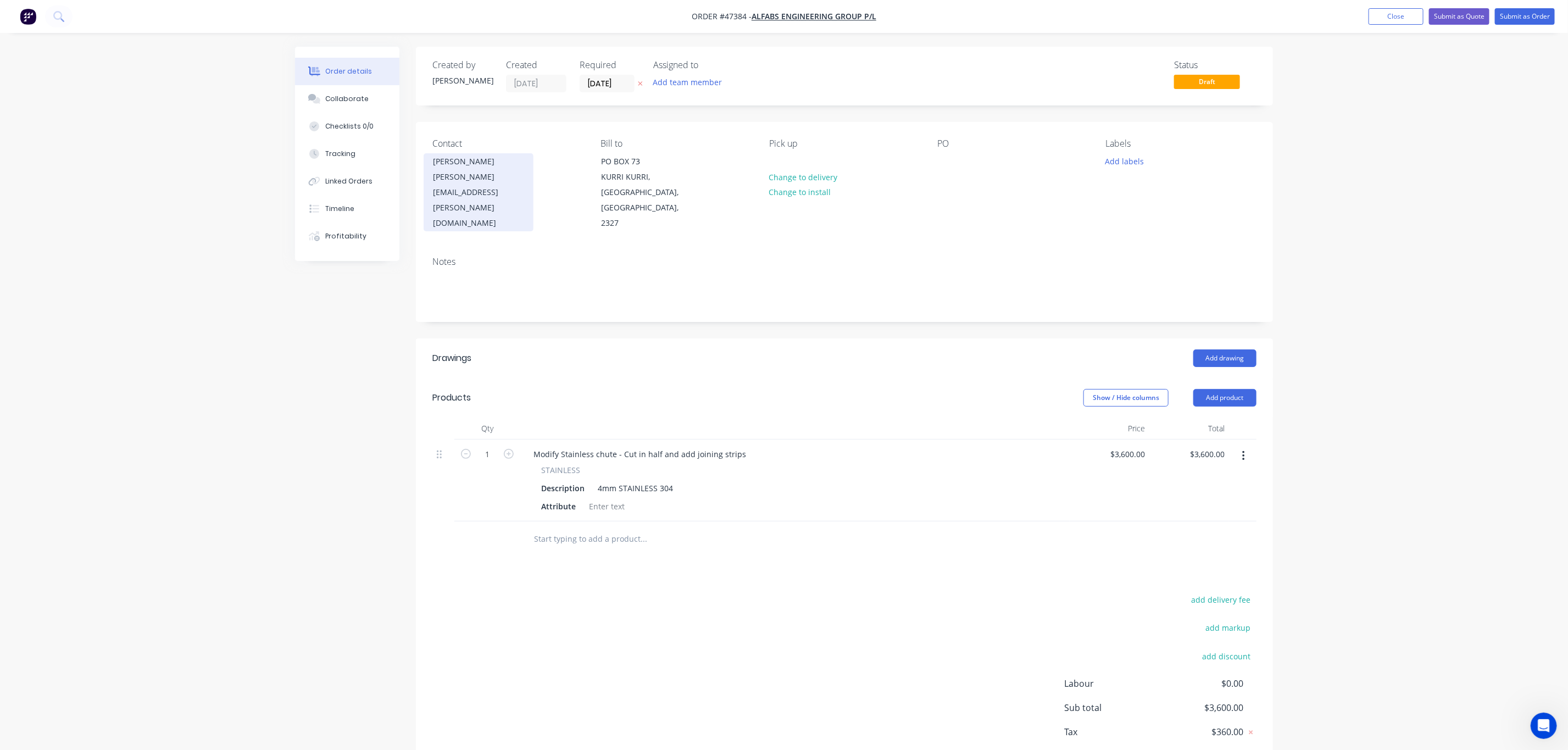
click at [485, 174] on div "[PERSON_NAME][EMAIL_ADDRESS][PERSON_NAME][DOMAIN_NAME]" at bounding box center [479, 199] width 92 height 61
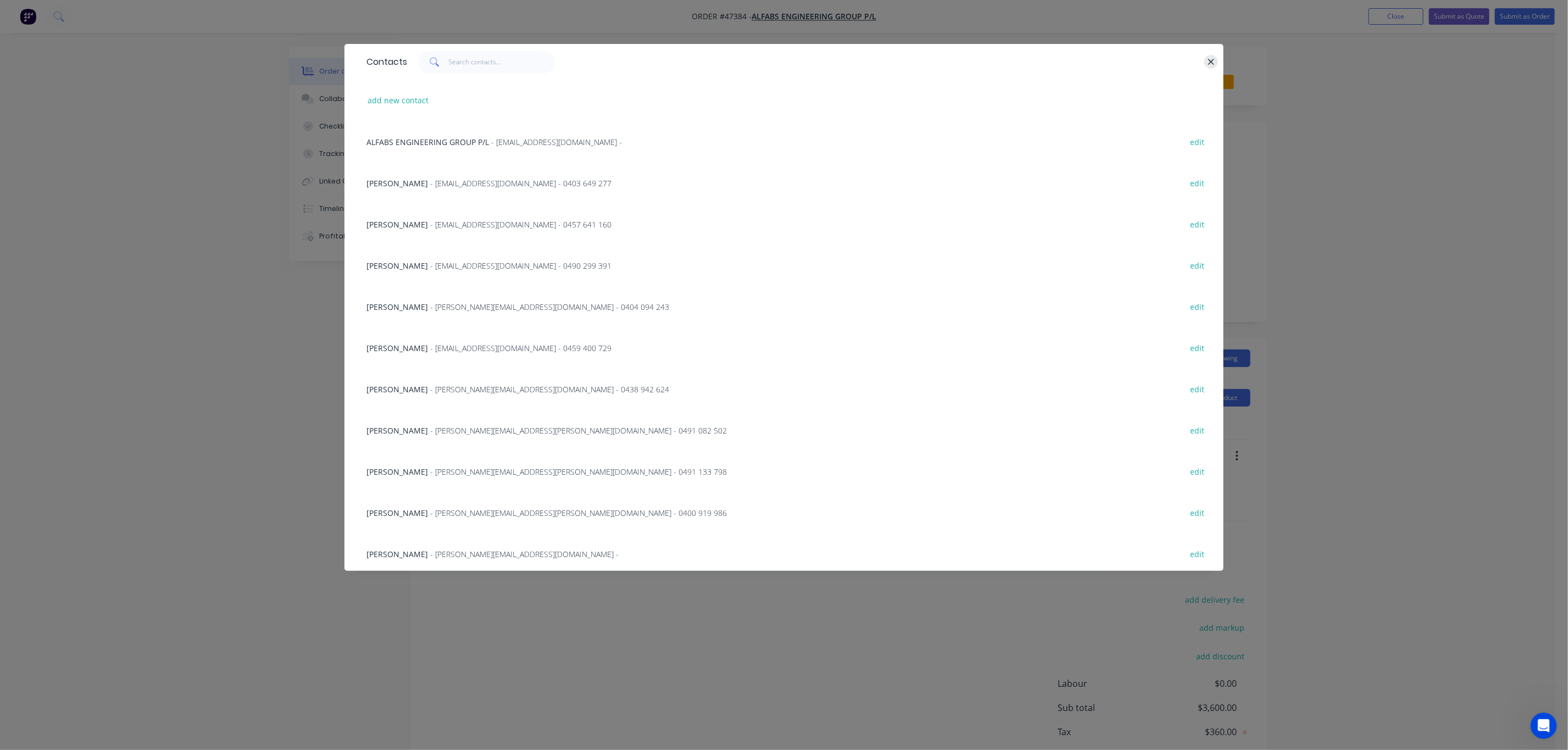
click at [1208, 56] on button "button" at bounding box center [1210, 61] width 14 height 14
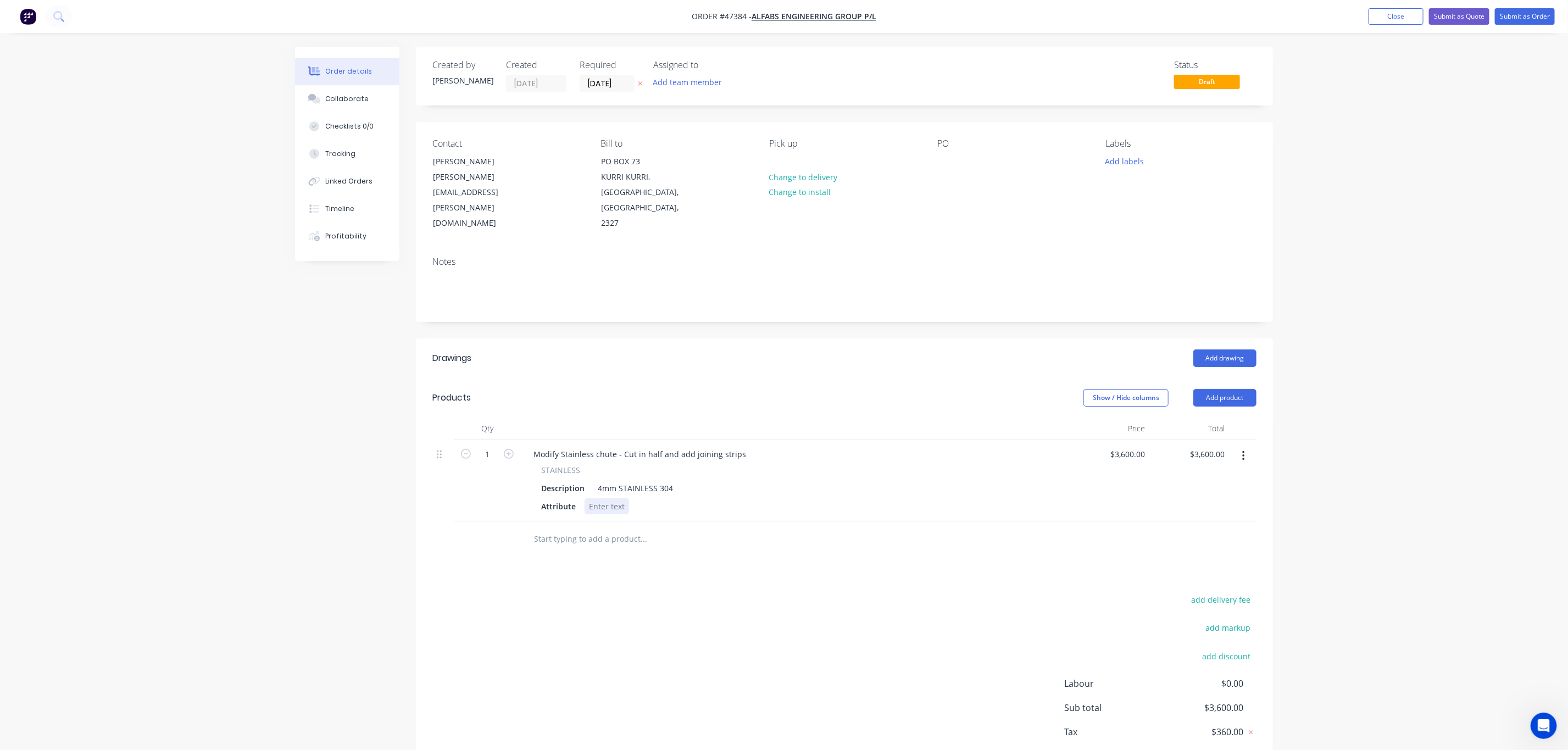
click at [749, 498] on div "Attribute" at bounding box center [792, 506] width 512 height 16
click at [804, 464] on div "STAINLESS" at bounding box center [795, 470] width 507 height 11
click at [1444, 14] on button "Submit as Quote" at bounding box center [1459, 16] width 61 height 17
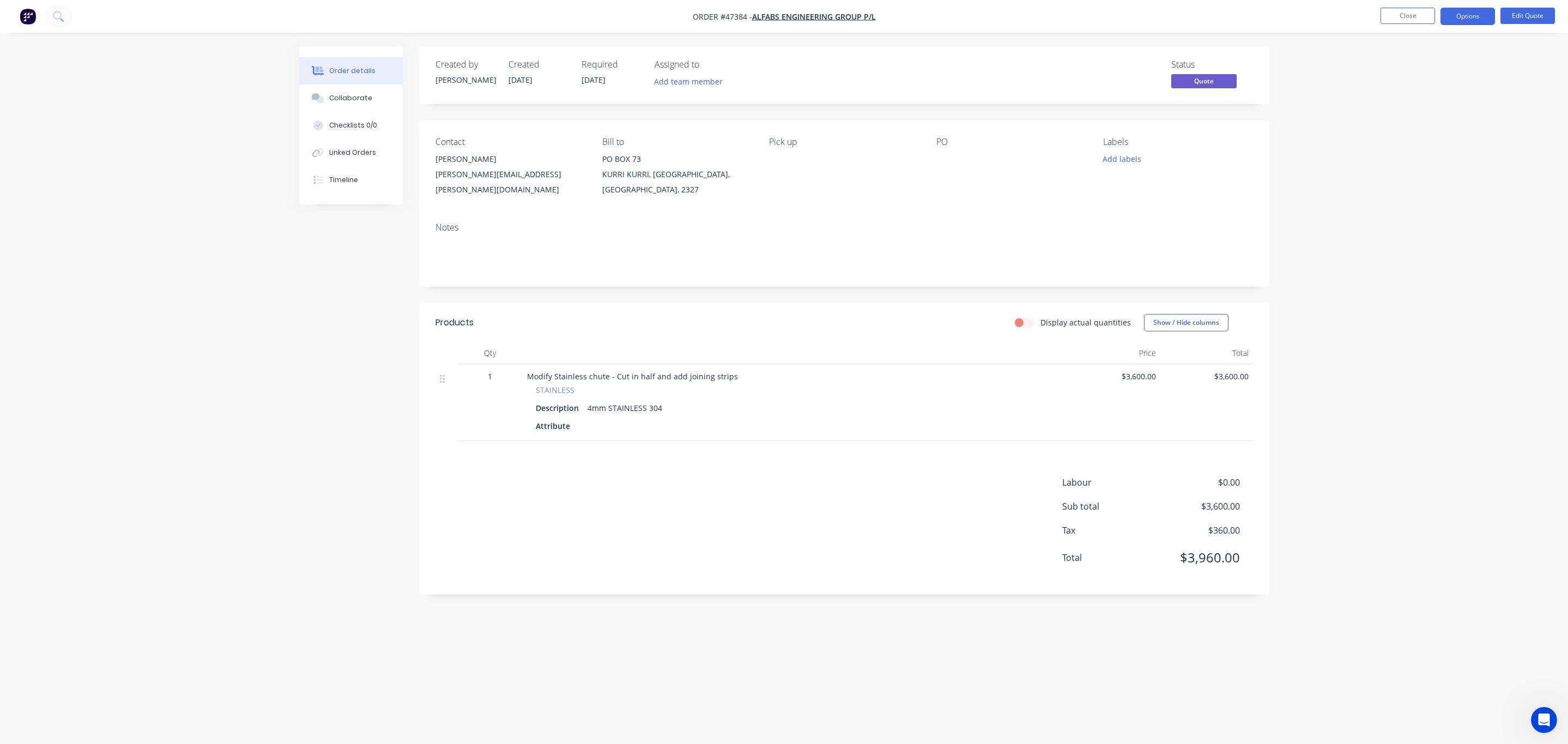
click at [1476, 25] on nav "Order #47384 - ALFABS ENGINEERING GROUP P/L Close Options Edit Quote" at bounding box center [784, 16] width 1568 height 32
click at [1476, 18] on button "Options" at bounding box center [1467, 17] width 55 height 17
click at [1438, 70] on div "Quote" at bounding box center [1435, 66] width 100 height 16
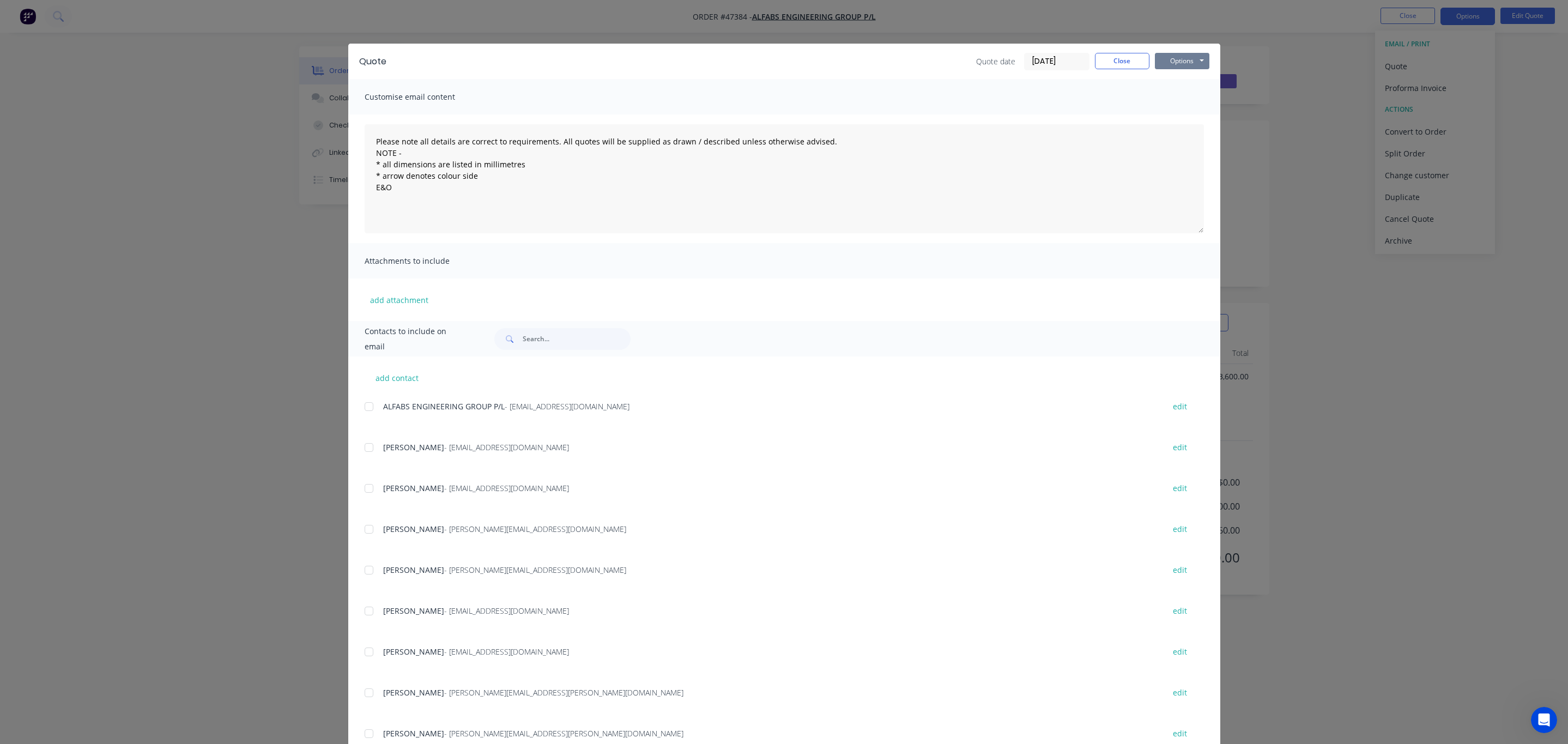
click at [1166, 59] on button "Options" at bounding box center [1182, 61] width 55 height 17
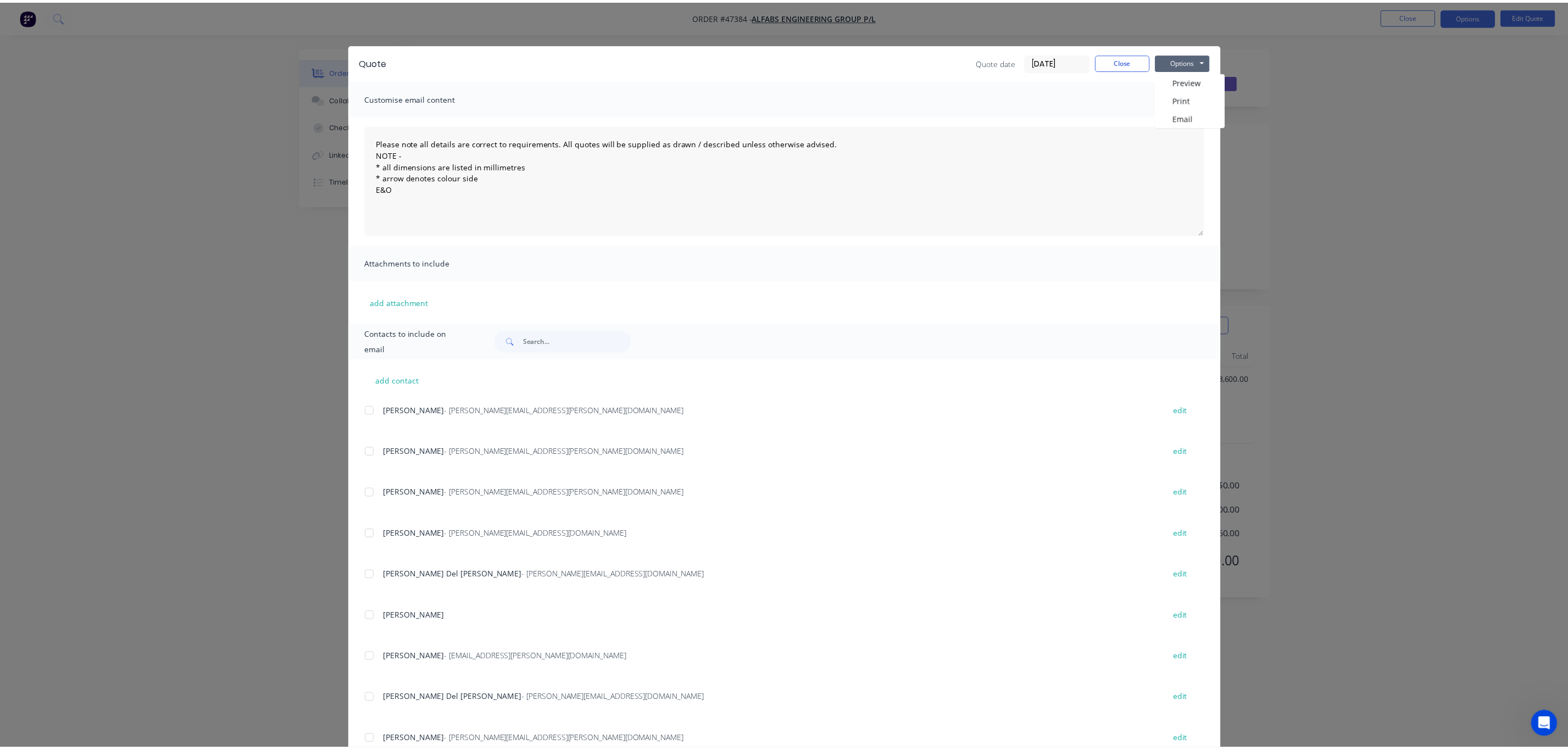
scroll to position [325, 0]
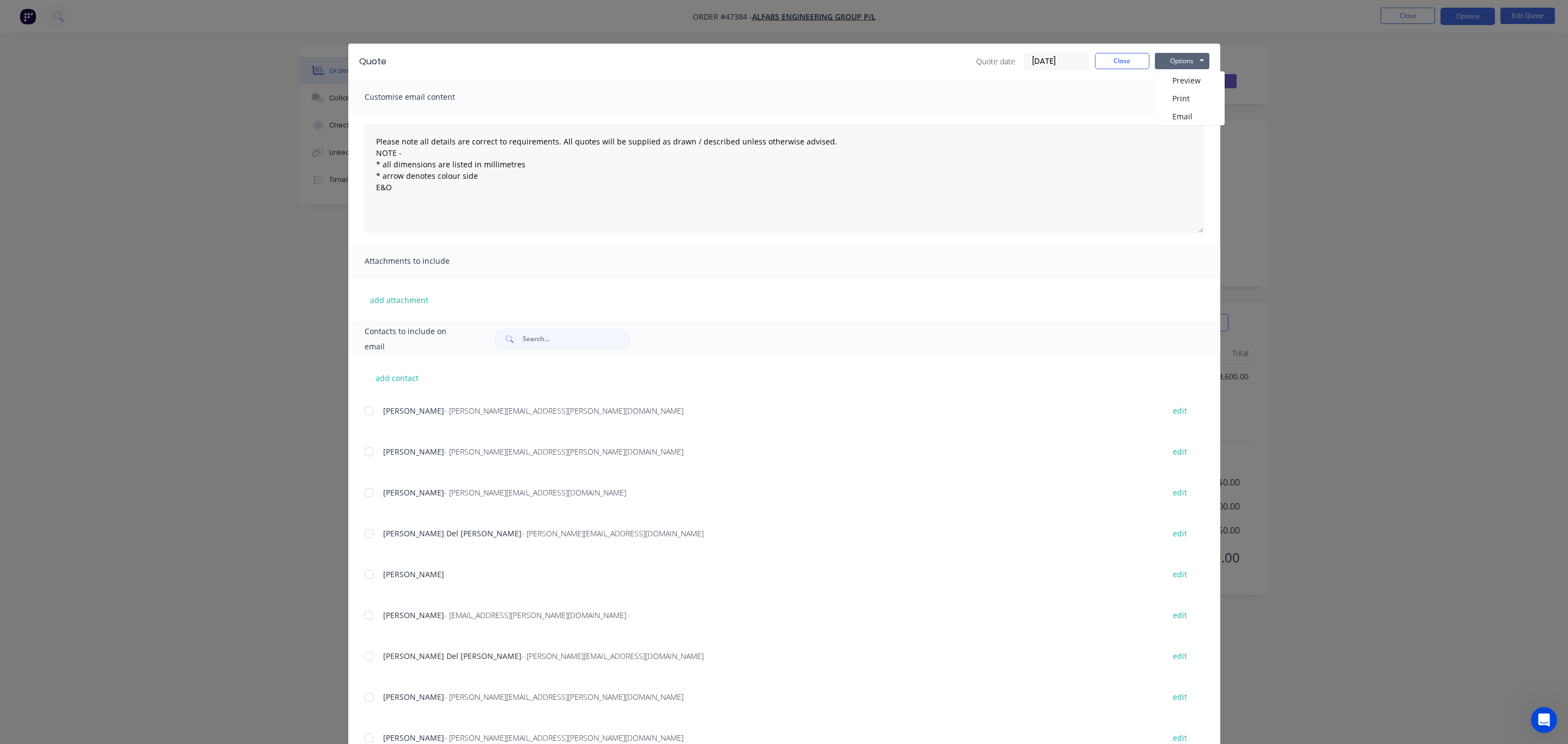
click at [361, 702] on div at bounding box center [369, 697] width 22 height 22
click at [1189, 57] on button "Options" at bounding box center [1182, 61] width 55 height 17
click at [1119, 64] on button "Close" at bounding box center [1122, 61] width 55 height 17
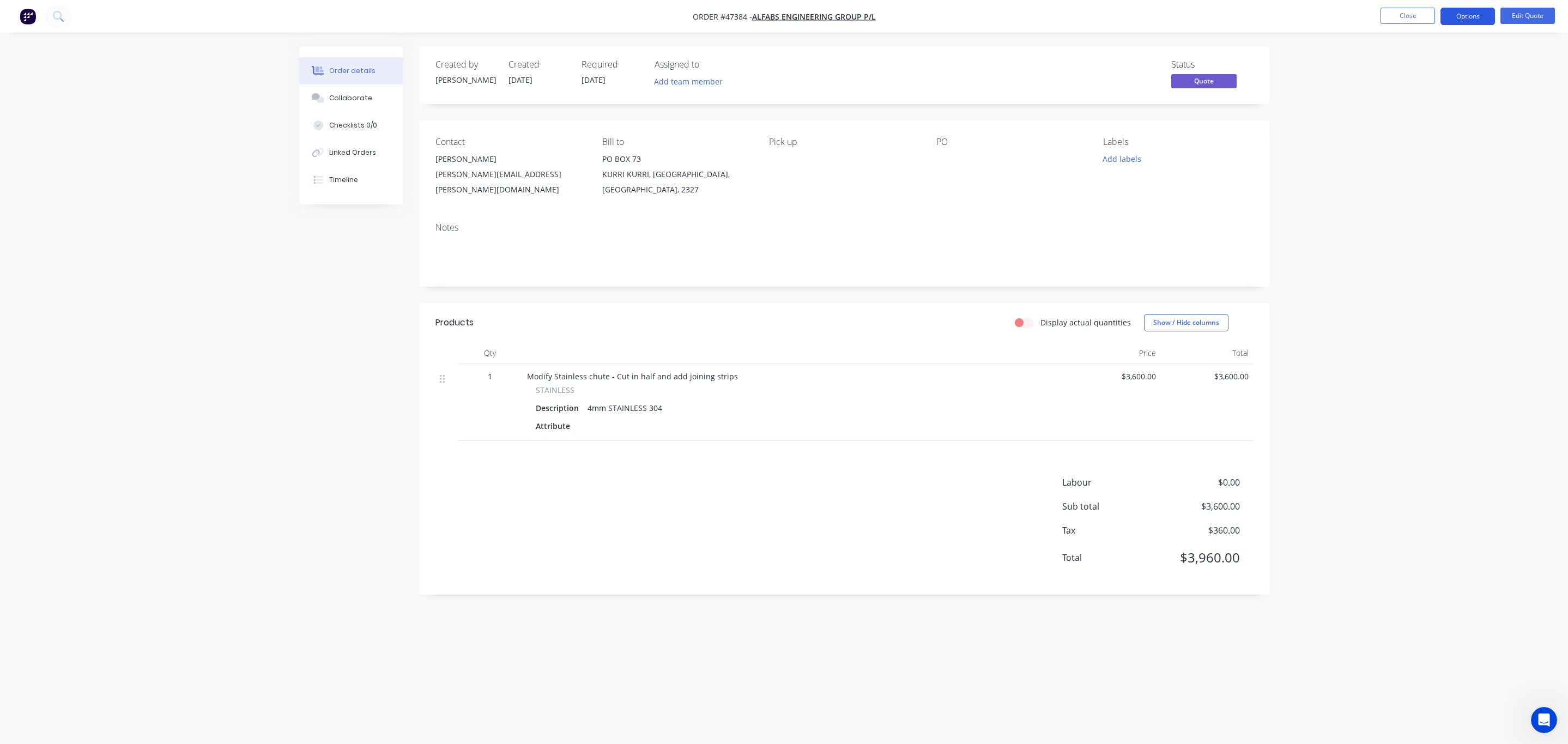
click at [1481, 18] on button "Options" at bounding box center [1467, 17] width 55 height 17
click at [1357, 368] on div "Order details Collaborate Checklists 0/0 Linked Orders Timeline Order details C…" at bounding box center [784, 372] width 1568 height 744
click at [1531, 26] on nav "Order #47384 - ALFABS ENGINEERING GROUP P/L Close Options Edit Quote" at bounding box center [784, 16] width 1568 height 32
click at [1531, 9] on nav "Order #47384 - ALFABS ENGINEERING GROUP P/L Close Options Edit Quote" at bounding box center [784, 16] width 1568 height 32
click at [1531, 9] on button "Edit Quote" at bounding box center [1527, 16] width 55 height 17
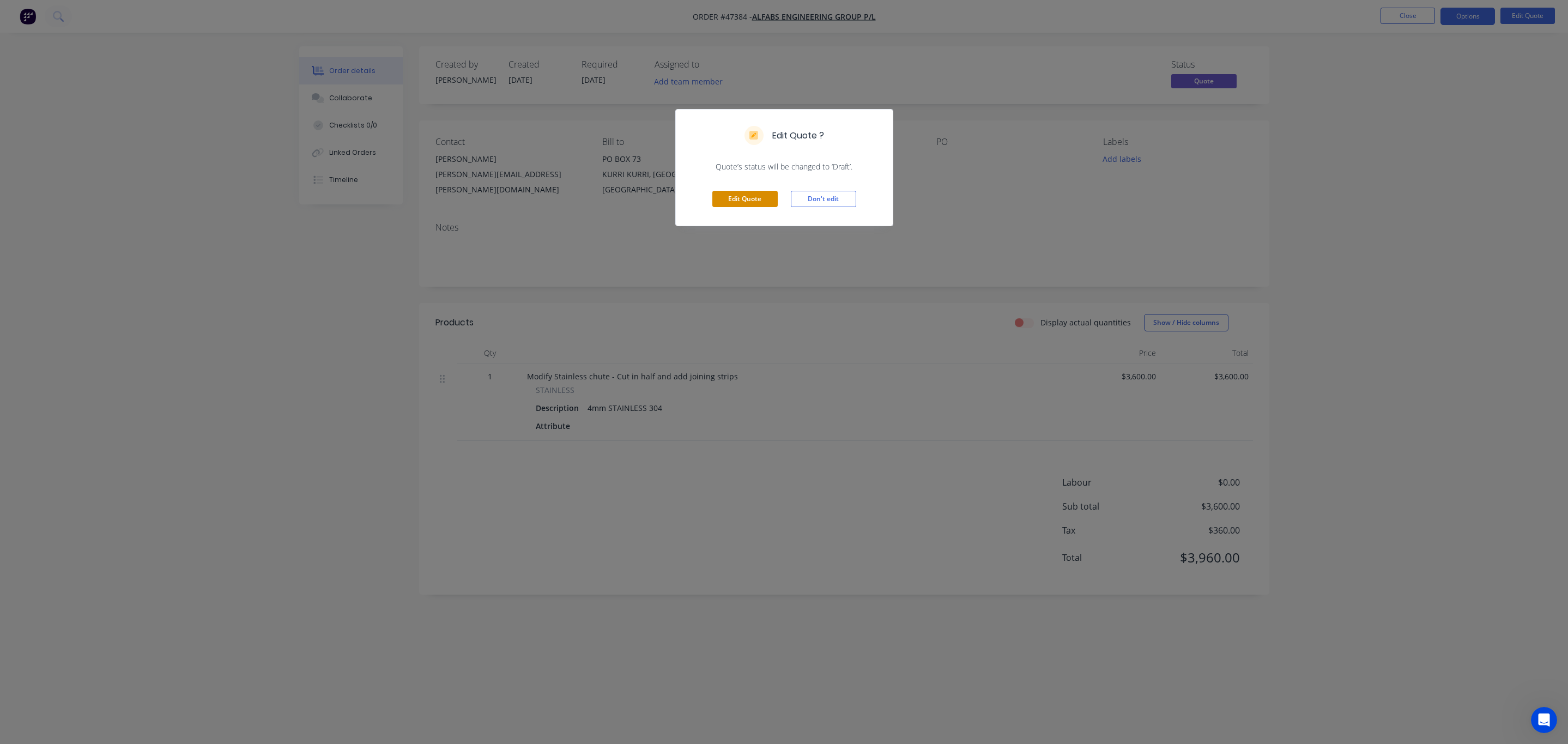
click at [737, 197] on button "Edit Quote" at bounding box center [745, 198] width 66 height 17
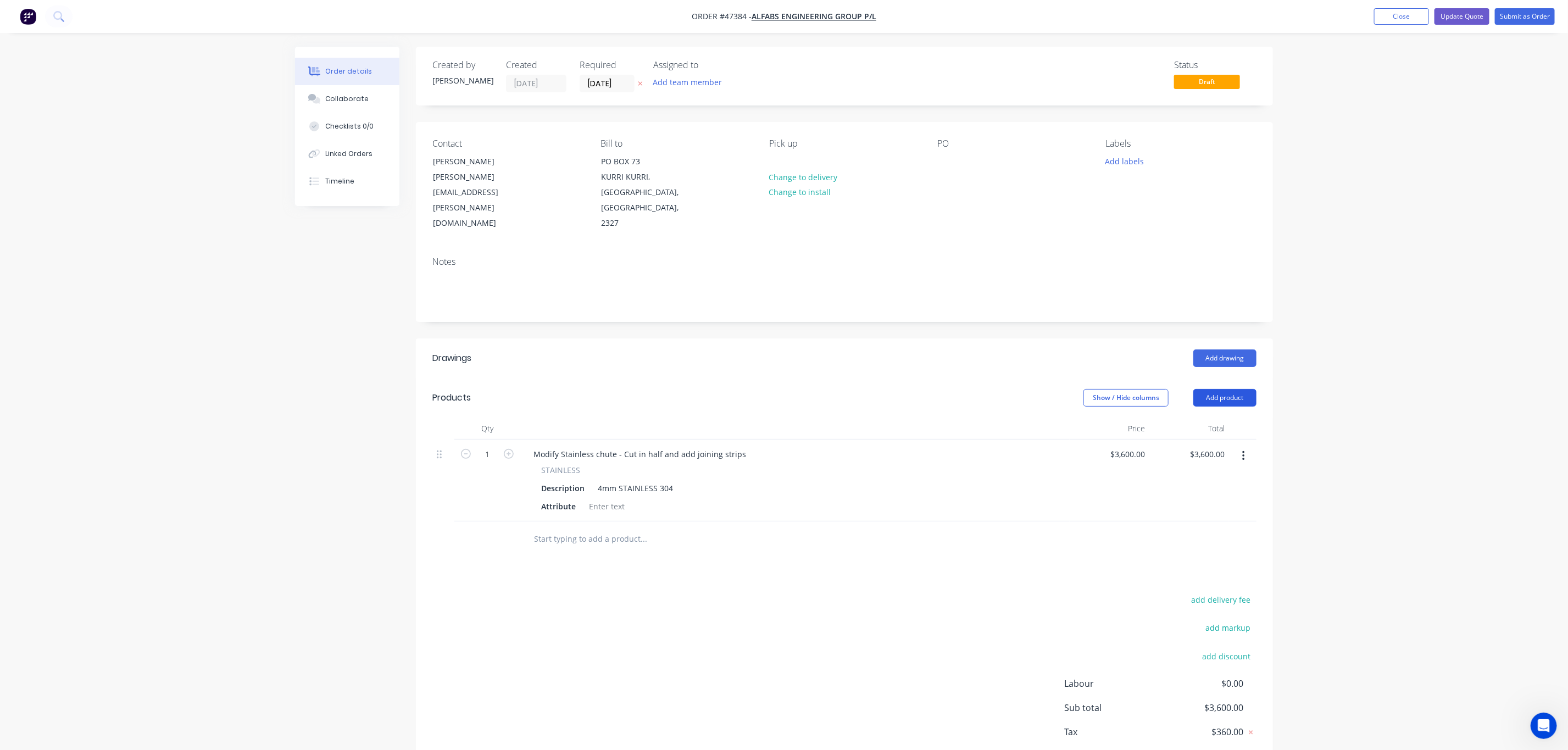
click at [1218, 389] on button "Add product" at bounding box center [1224, 397] width 63 height 18
click at [1189, 417] on div "Product catalogue" at bounding box center [1204, 425] width 84 height 16
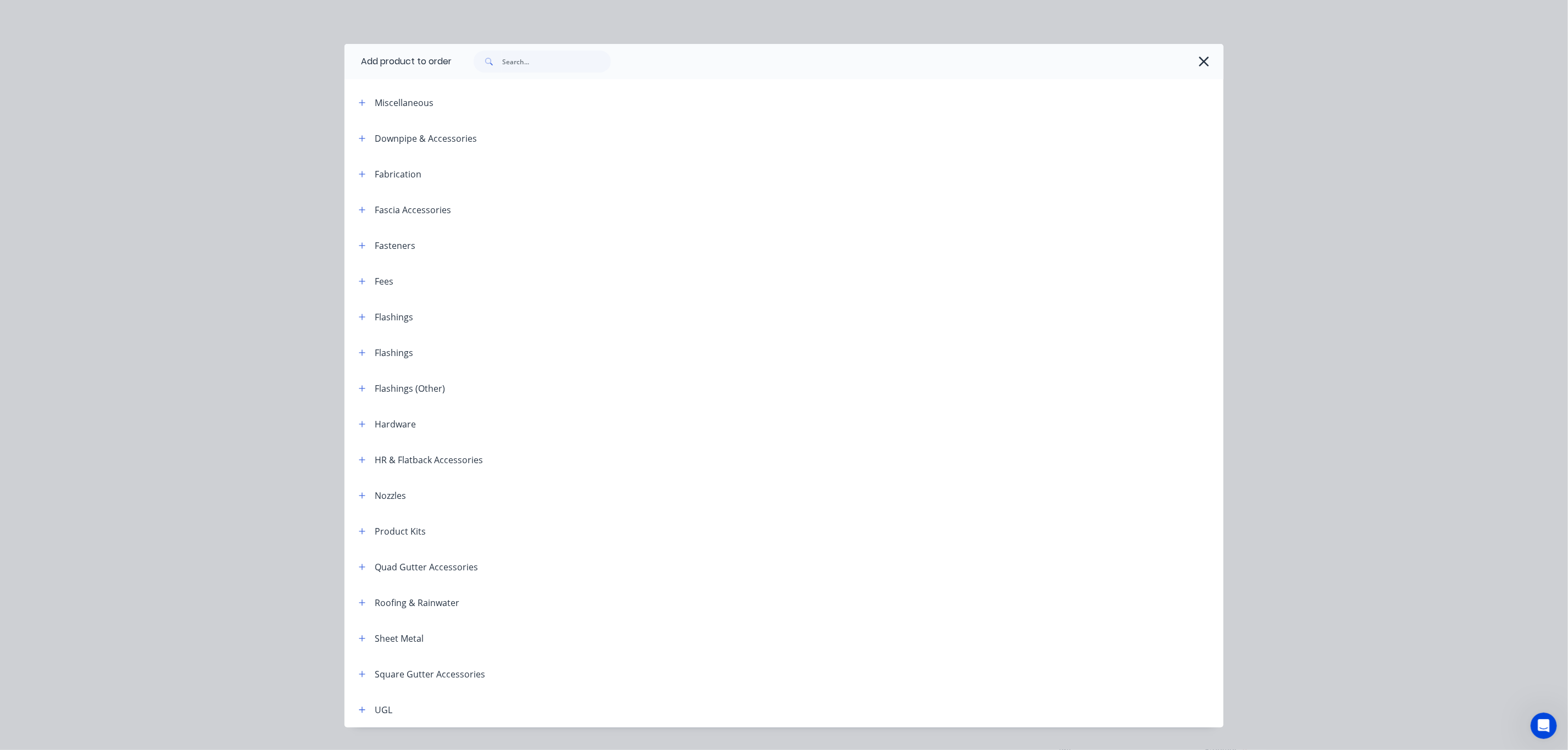
click at [495, 71] on span at bounding box center [488, 61] width 29 height 22
click at [502, 66] on input "text" at bounding box center [557, 61] width 109 height 22
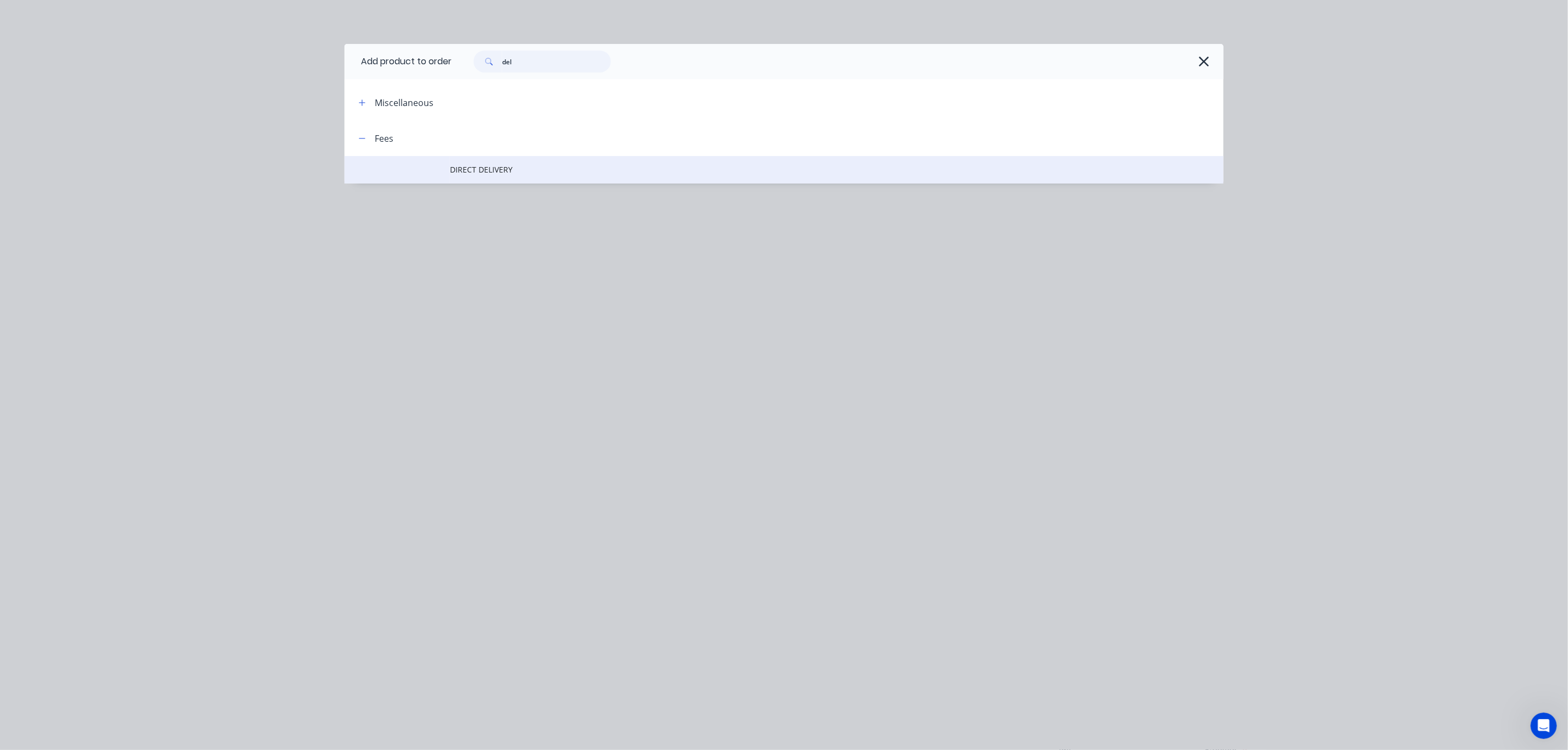
type input "del"
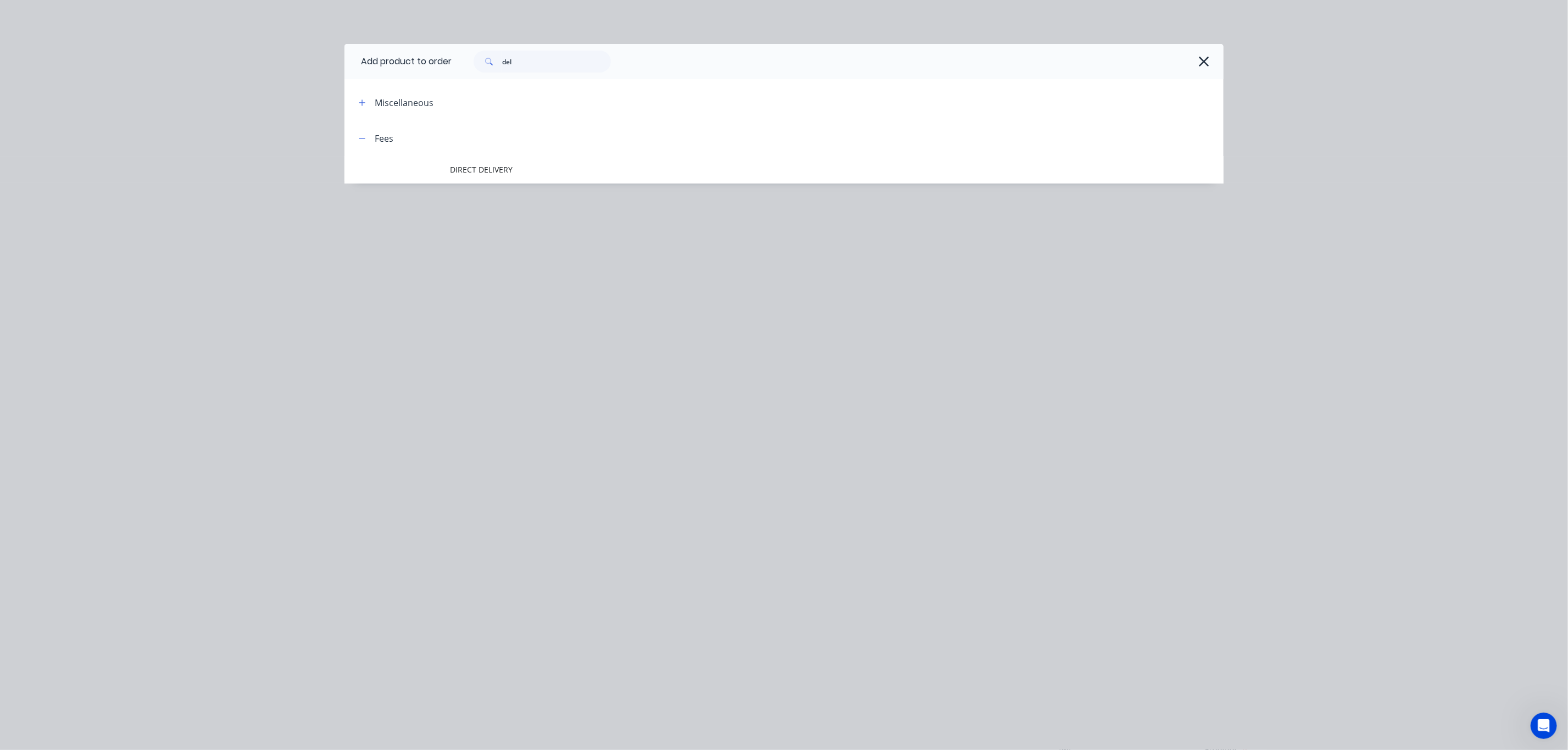
click at [463, 171] on span "DIRECT DELIVERY" at bounding box center [759, 170] width 619 height 11
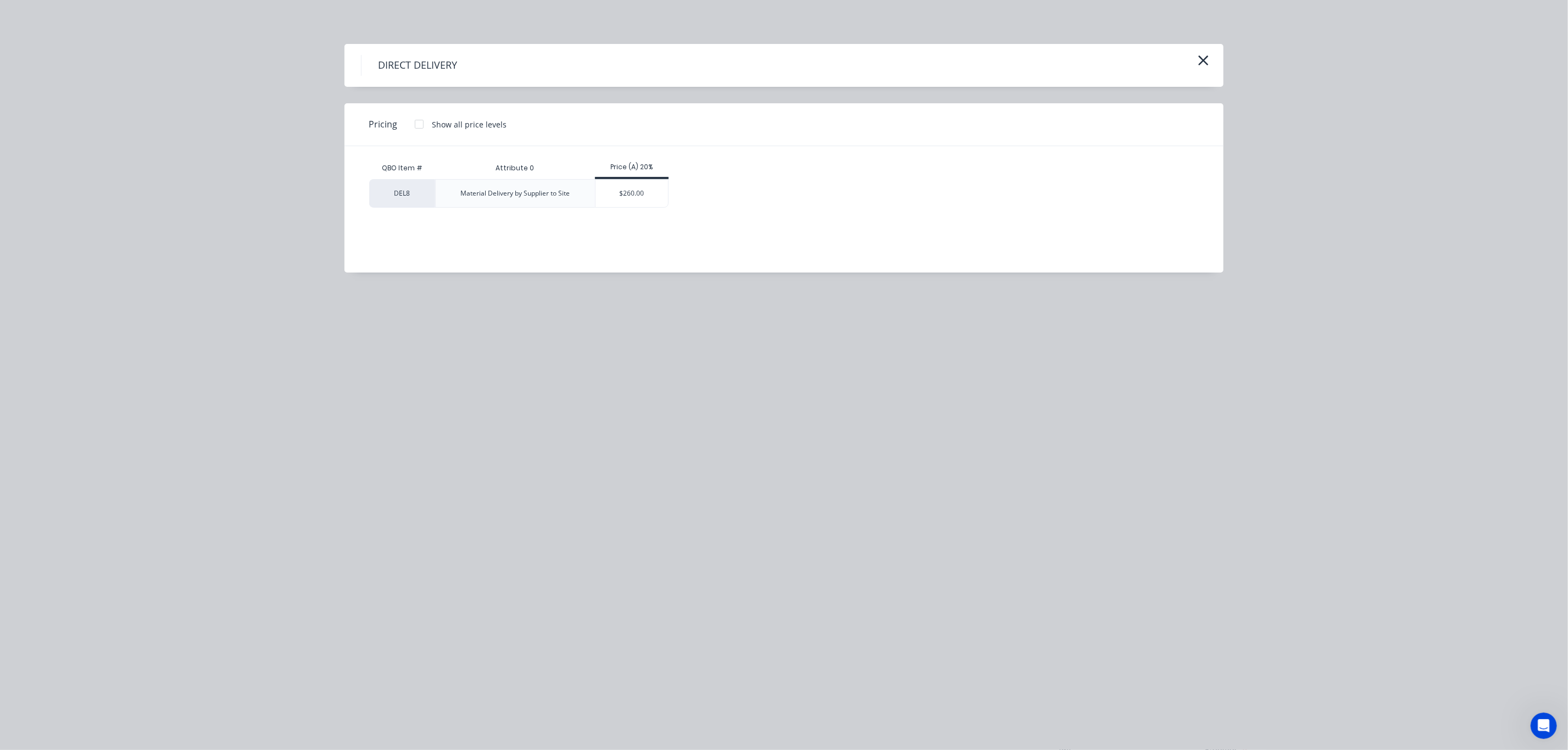
click at [416, 125] on div at bounding box center [420, 124] width 22 height 22
click at [628, 203] on div "$260.00" at bounding box center [632, 193] width 73 height 27
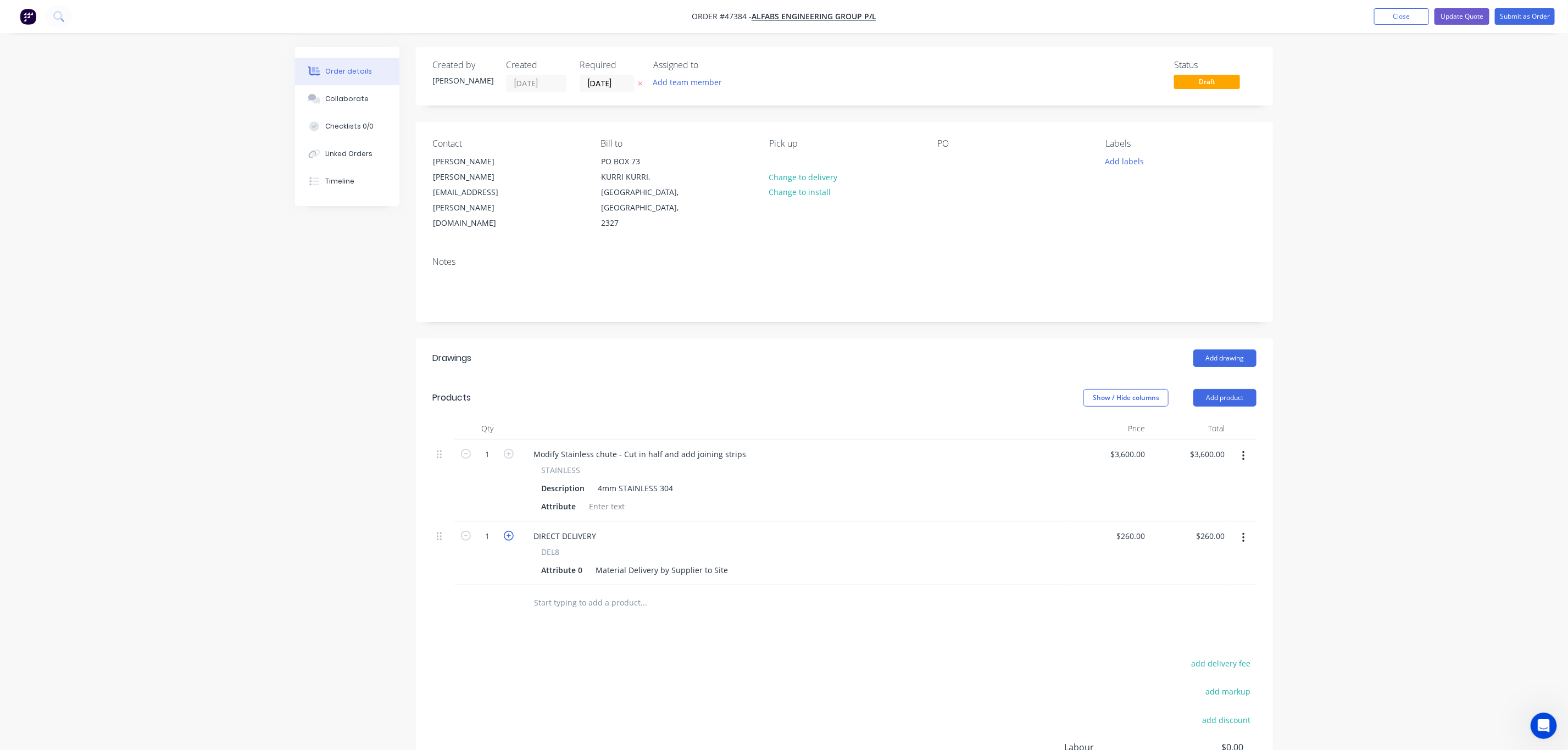
click at [508, 530] on icon "button" at bounding box center [509, 535] width 10 height 10
type input "2"
type input "$520.00"
drag, startPoint x: 595, startPoint y: 500, endPoint x: 549, endPoint y: 499, distance: 46.0
click at [539, 528] on div "DIRECT DELIVERY" at bounding box center [795, 536] width 541 height 16
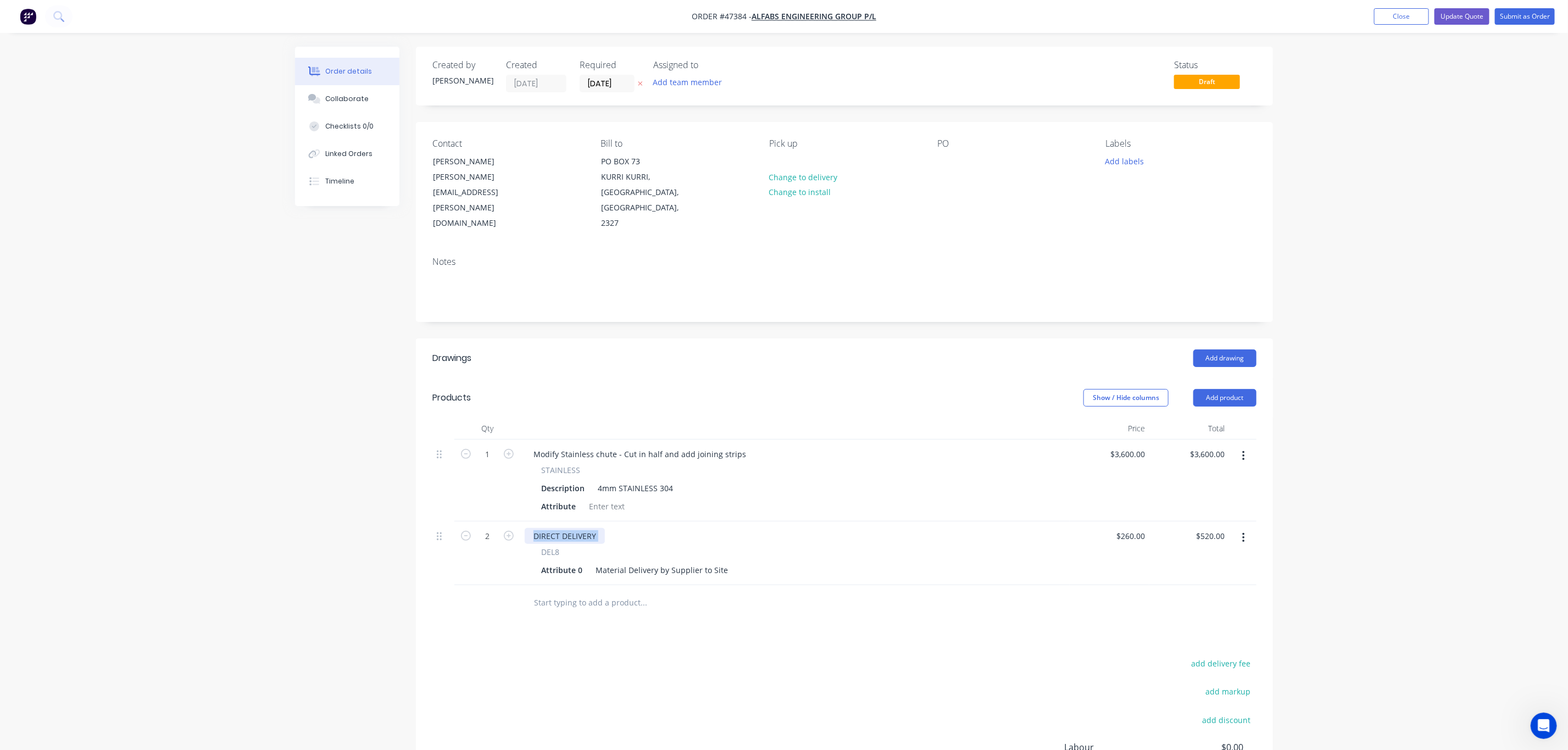
drag, startPoint x: 608, startPoint y: 508, endPoint x: 597, endPoint y: 505, distance: 11.4
click at [608, 528] on div "DIRECT DELIVERY" at bounding box center [795, 536] width 541 height 16
click at [584, 528] on div "DIRECT DELIVERY" at bounding box center [565, 536] width 80 height 16
click at [597, 528] on div "DIRECT DELIVERY" at bounding box center [565, 536] width 80 height 16
click at [501, 528] on input "text" at bounding box center [487, 536] width 29 height 17
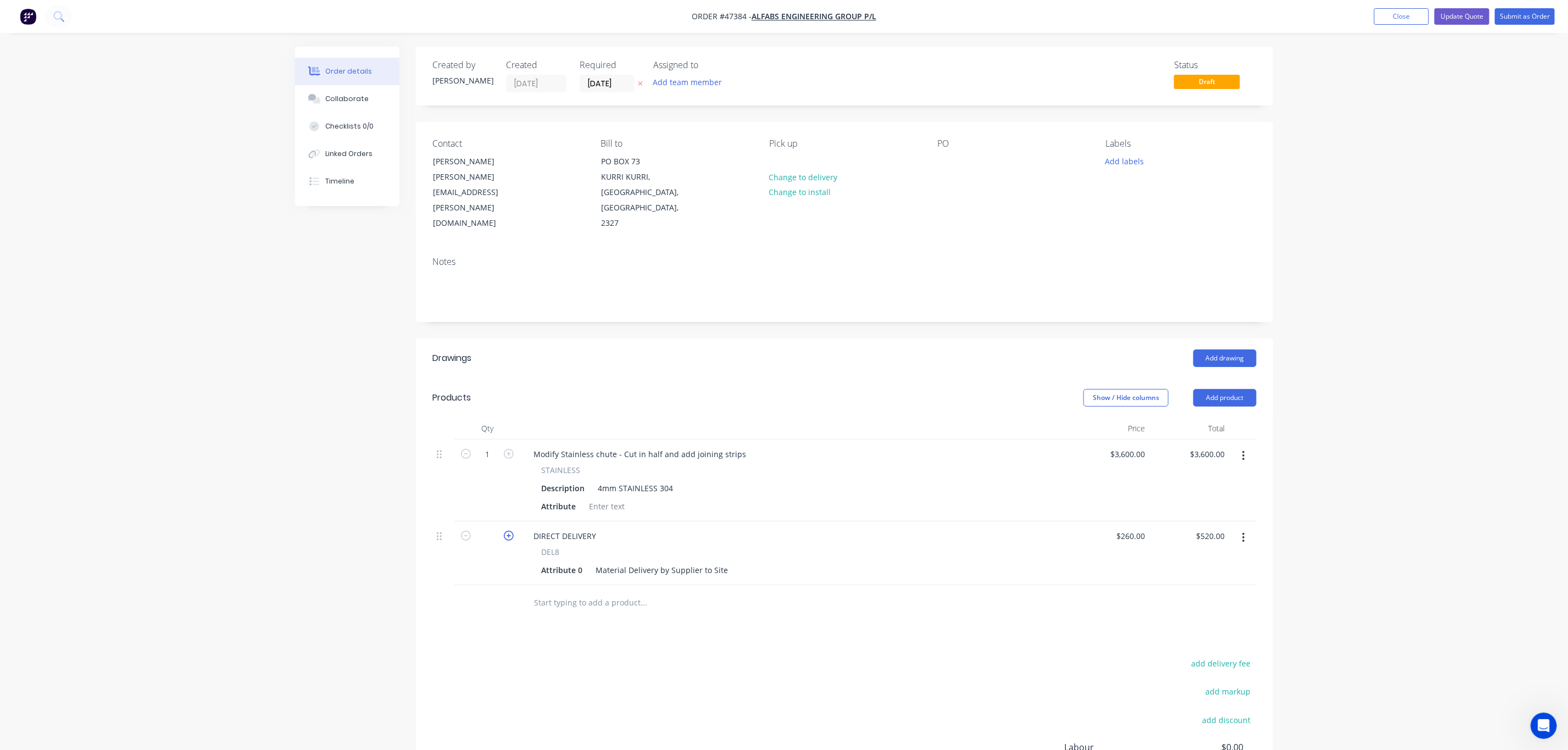
click at [507, 530] on icon "button" at bounding box center [509, 535] width 10 height 10
click at [592, 562] on div "Material Delivery by Supplier to Site" at bounding box center [661, 570] width 141 height 16
click at [499, 528] on input "text" at bounding box center [487, 536] width 29 height 17
drag, startPoint x: 488, startPoint y: 513, endPoint x: 475, endPoint y: 510, distance: 13.3
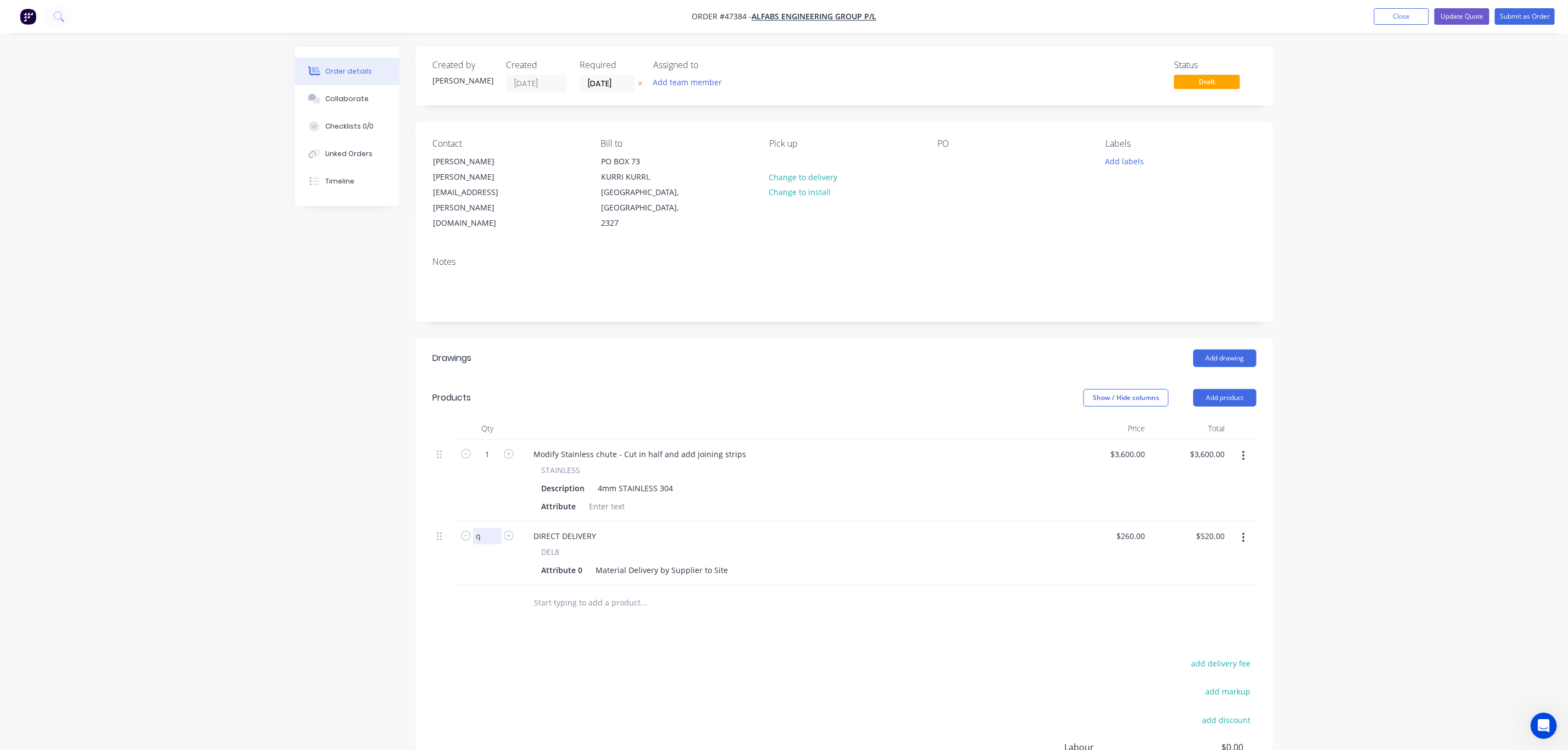
click at [475, 528] on input "q" at bounding box center [487, 536] width 29 height 17
type input "W"
type input "2"
click at [773, 585] on div at bounding box center [718, 603] width 396 height 36
click at [929, 464] on div "STAINLESS" at bounding box center [795, 470] width 507 height 11
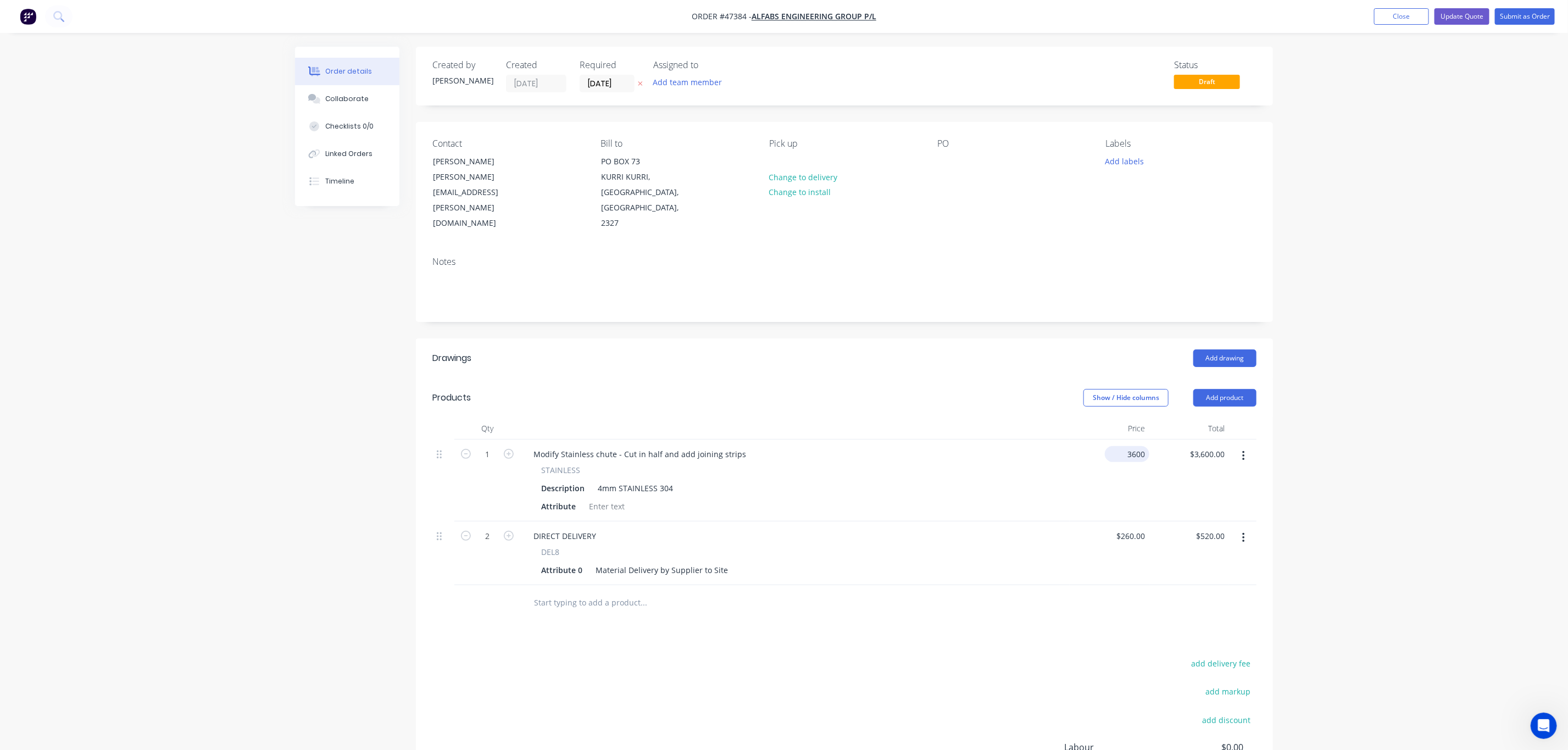
click at [1128, 446] on input "3600" at bounding box center [1129, 454] width 40 height 16
click at [1200, 451] on div "$3,600.00 $3,600.00" at bounding box center [1189, 480] width 80 height 82
type input "$3,200.00"
click at [1352, 491] on div "Order details Collaborate Checklists 0/0 Linked Orders Timeline Order details C…" at bounding box center [784, 438] width 1568 height 877
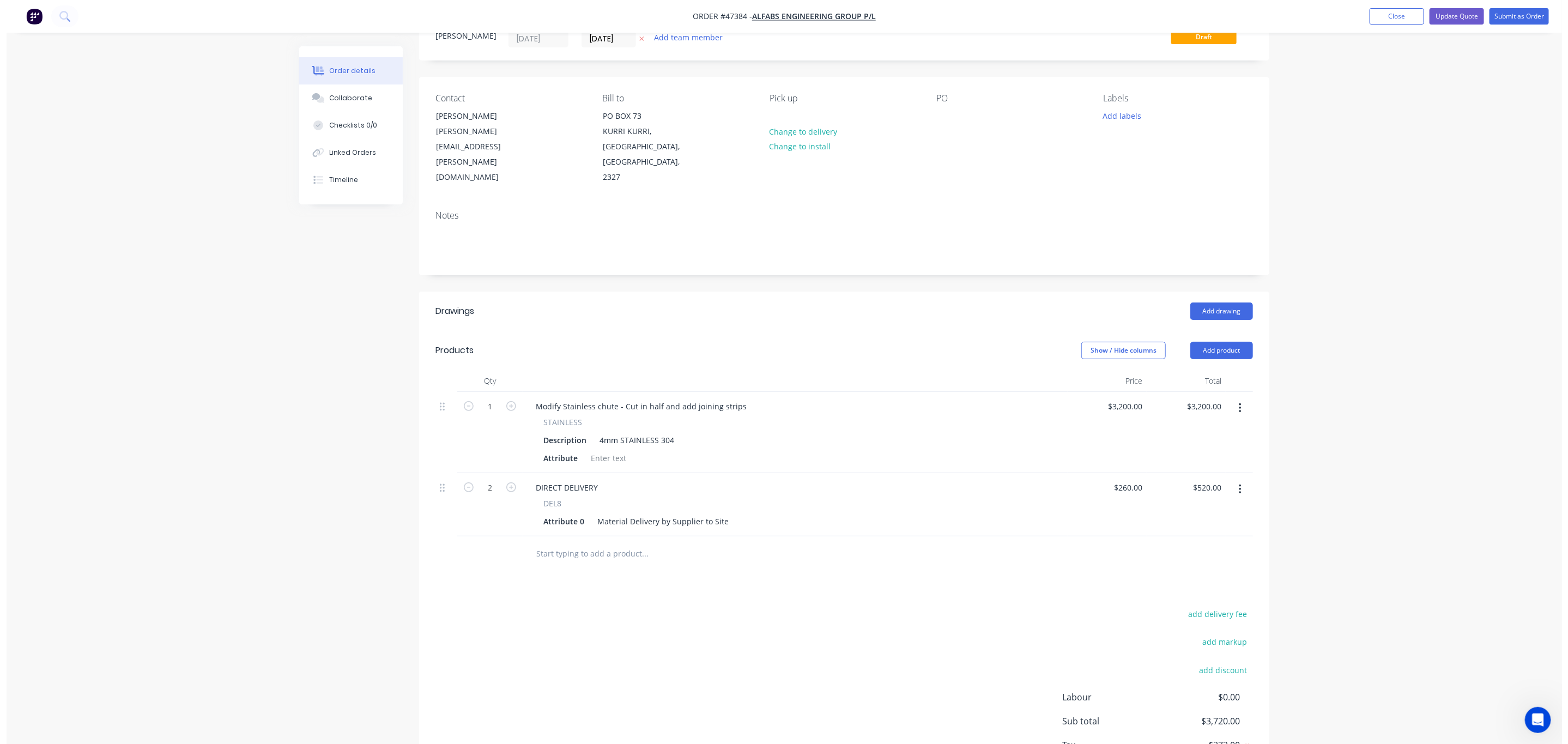
scroll to position [0, 0]
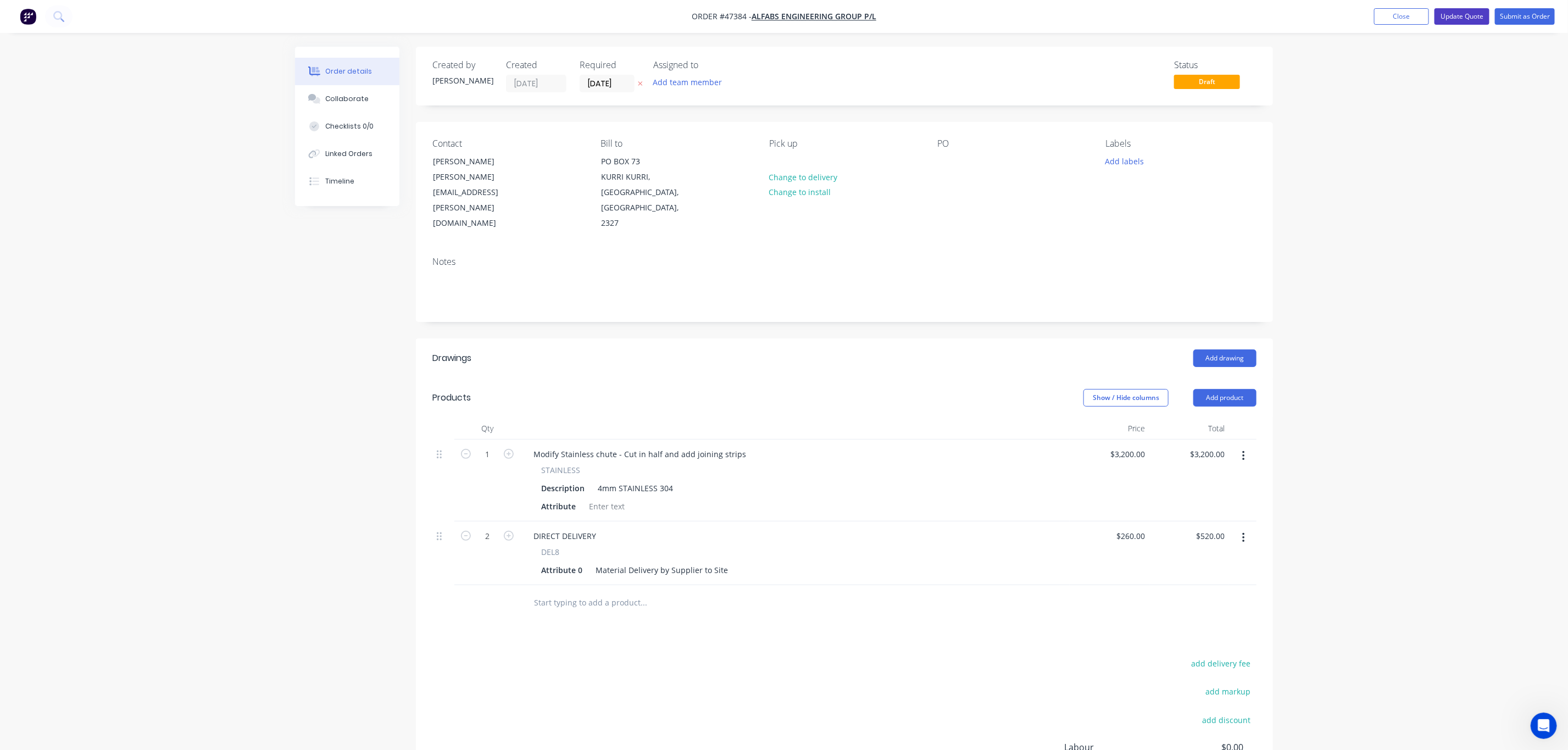
click at [1464, 21] on button "Update Quote" at bounding box center [1461, 16] width 55 height 17
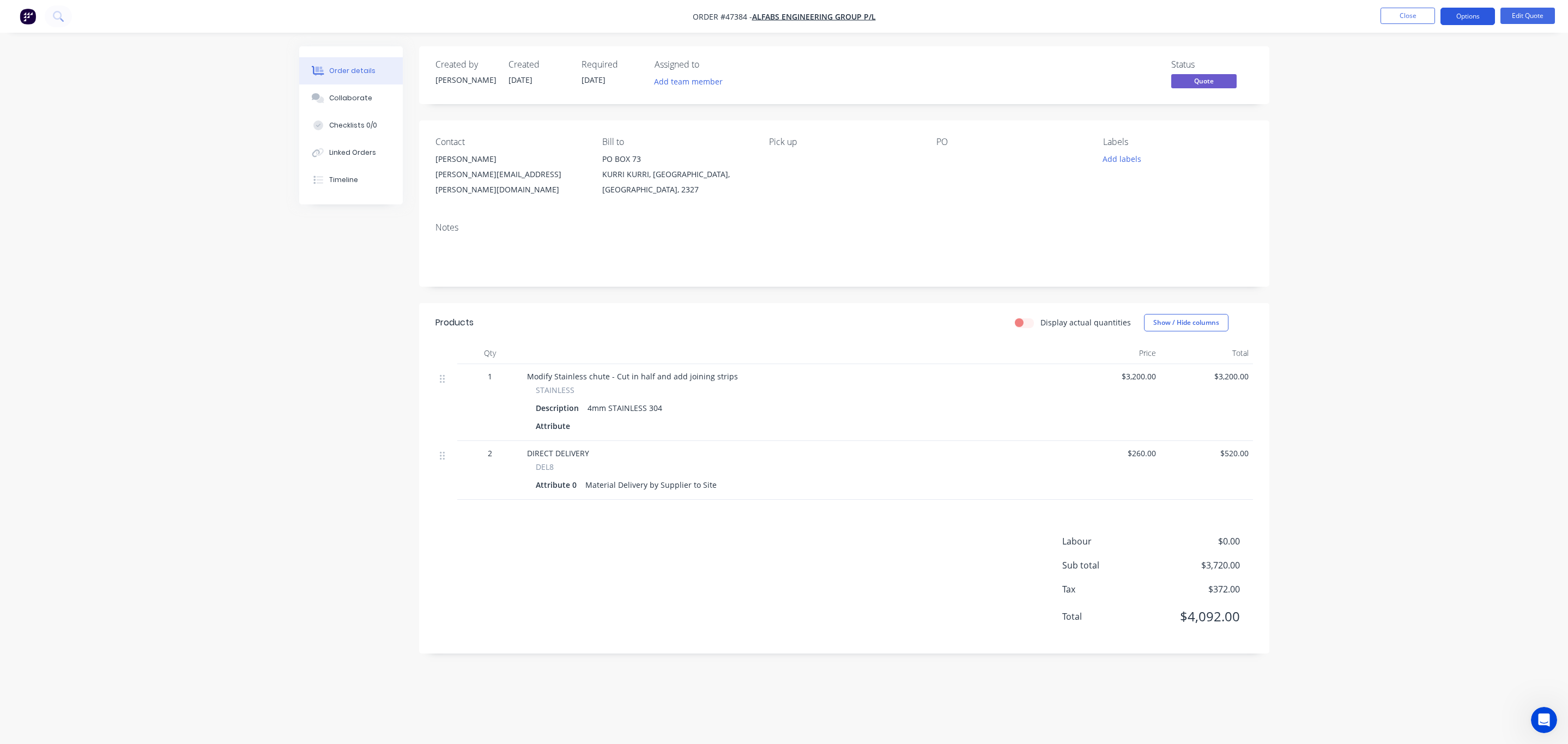
click at [1457, 17] on button "Options" at bounding box center [1467, 17] width 55 height 17
click at [1417, 66] on div "Quote" at bounding box center [1435, 66] width 100 height 16
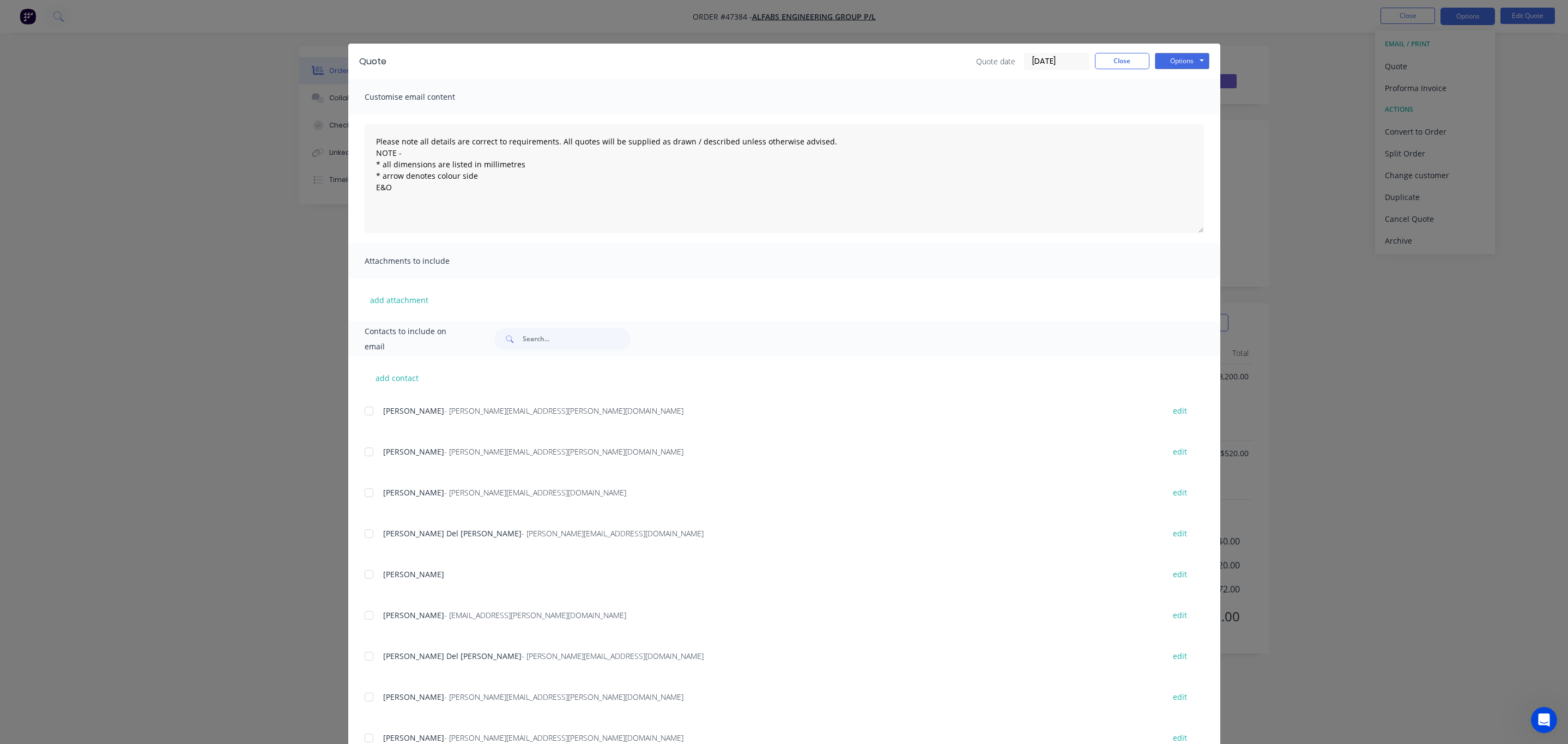
scroll to position [43, 0]
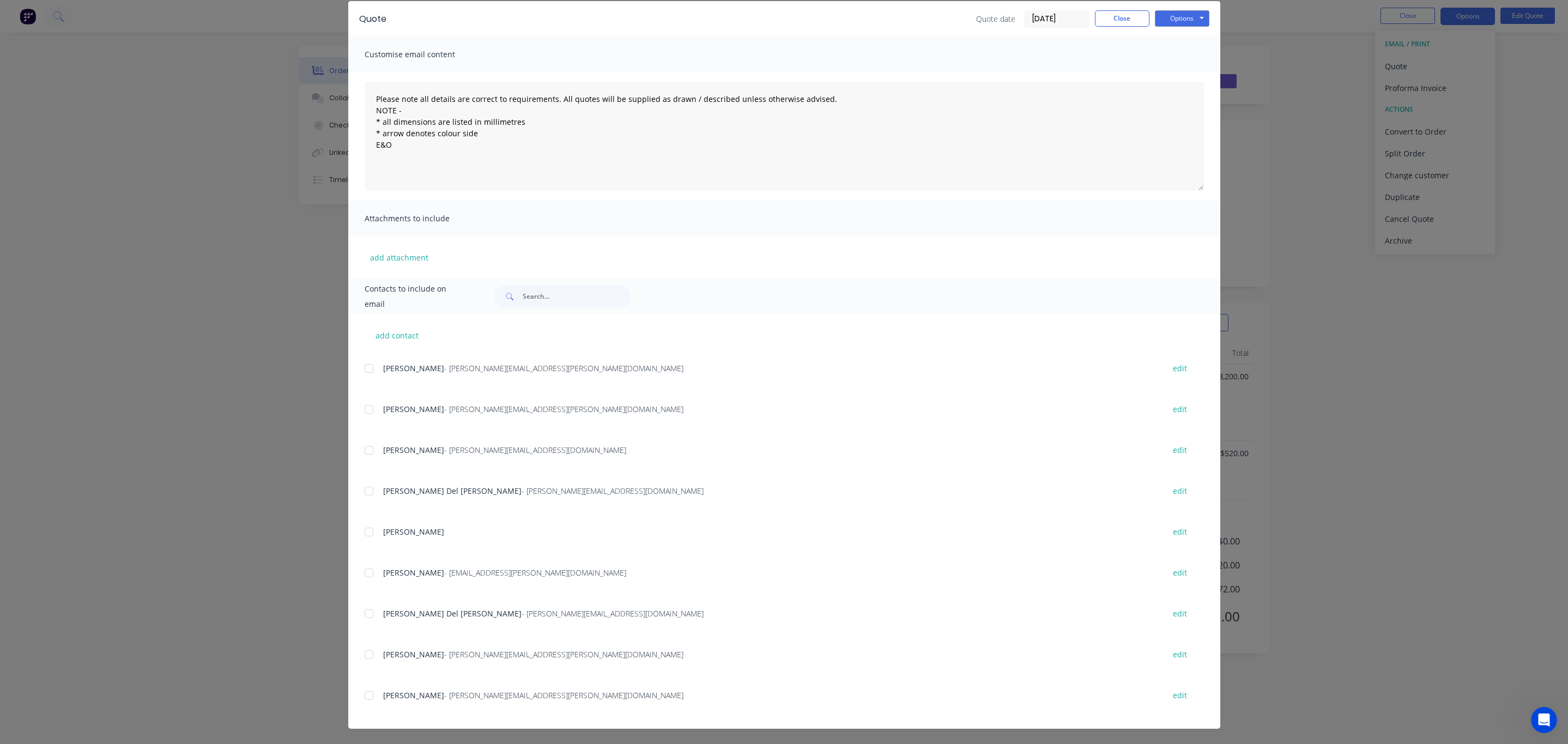
click at [356, 656] on div "add contact [PERSON_NAME] - [PERSON_NAME][EMAIL_ADDRESS][DOMAIN_NAME] edit [PER…" at bounding box center [784, 520] width 872 height 415
click at [357, 656] on div "add contact [PERSON_NAME] - [PERSON_NAME][EMAIL_ADDRESS][DOMAIN_NAME] edit [PER…" at bounding box center [784, 520] width 872 height 415
click at [361, 653] on div at bounding box center [369, 655] width 22 height 22
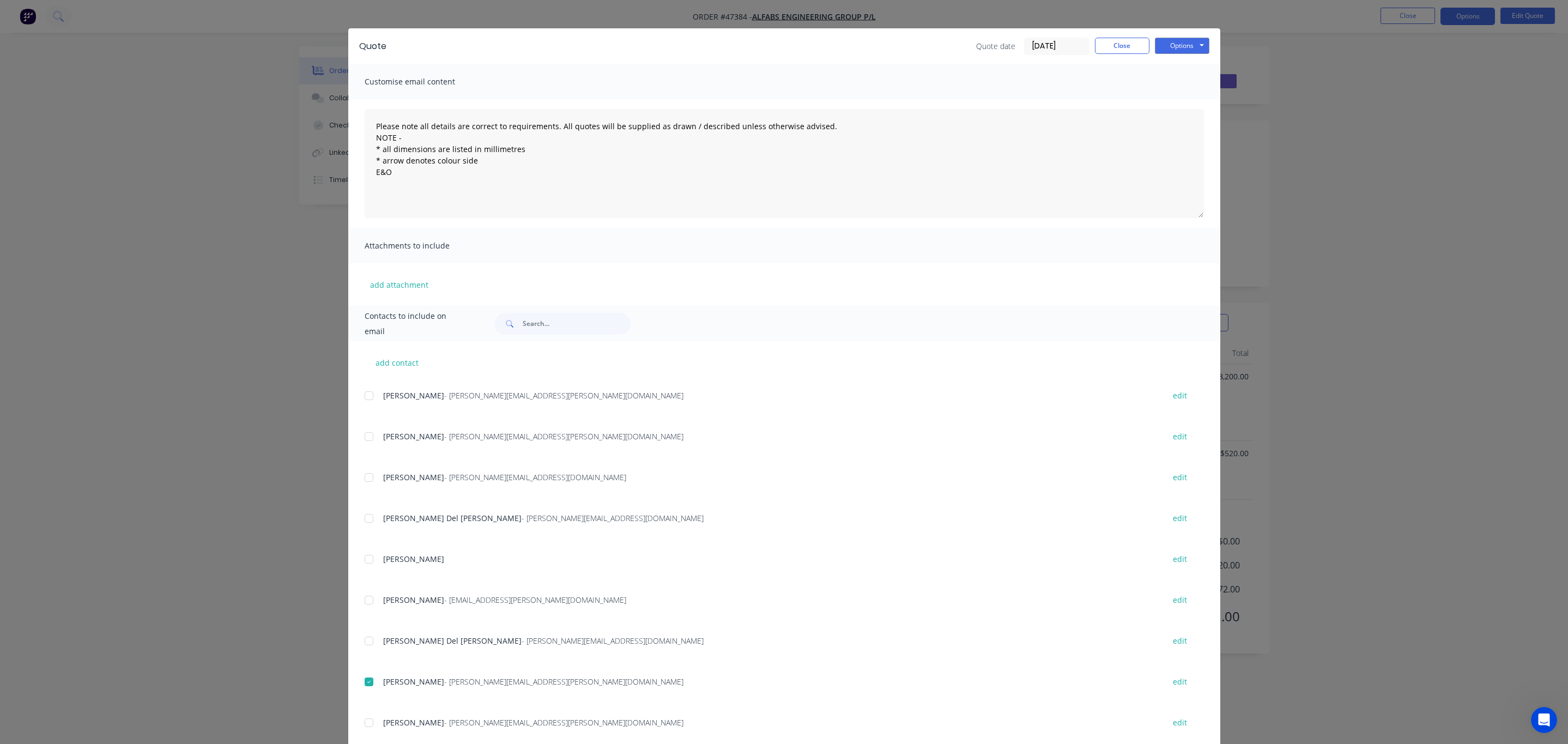
scroll to position [0, 0]
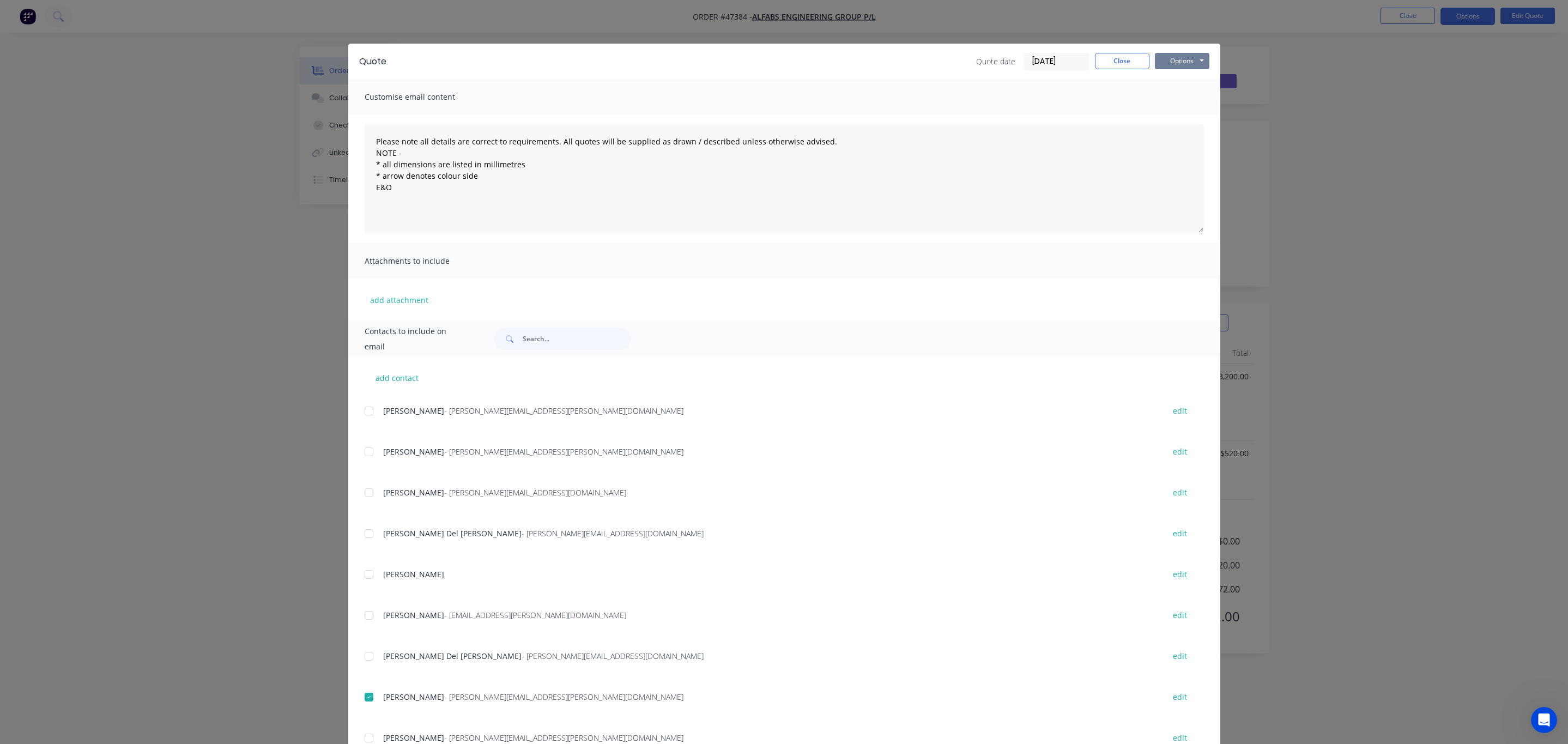
click at [1157, 57] on button "Options" at bounding box center [1182, 61] width 55 height 17
click at [1189, 115] on button "Email" at bounding box center [1190, 116] width 70 height 18
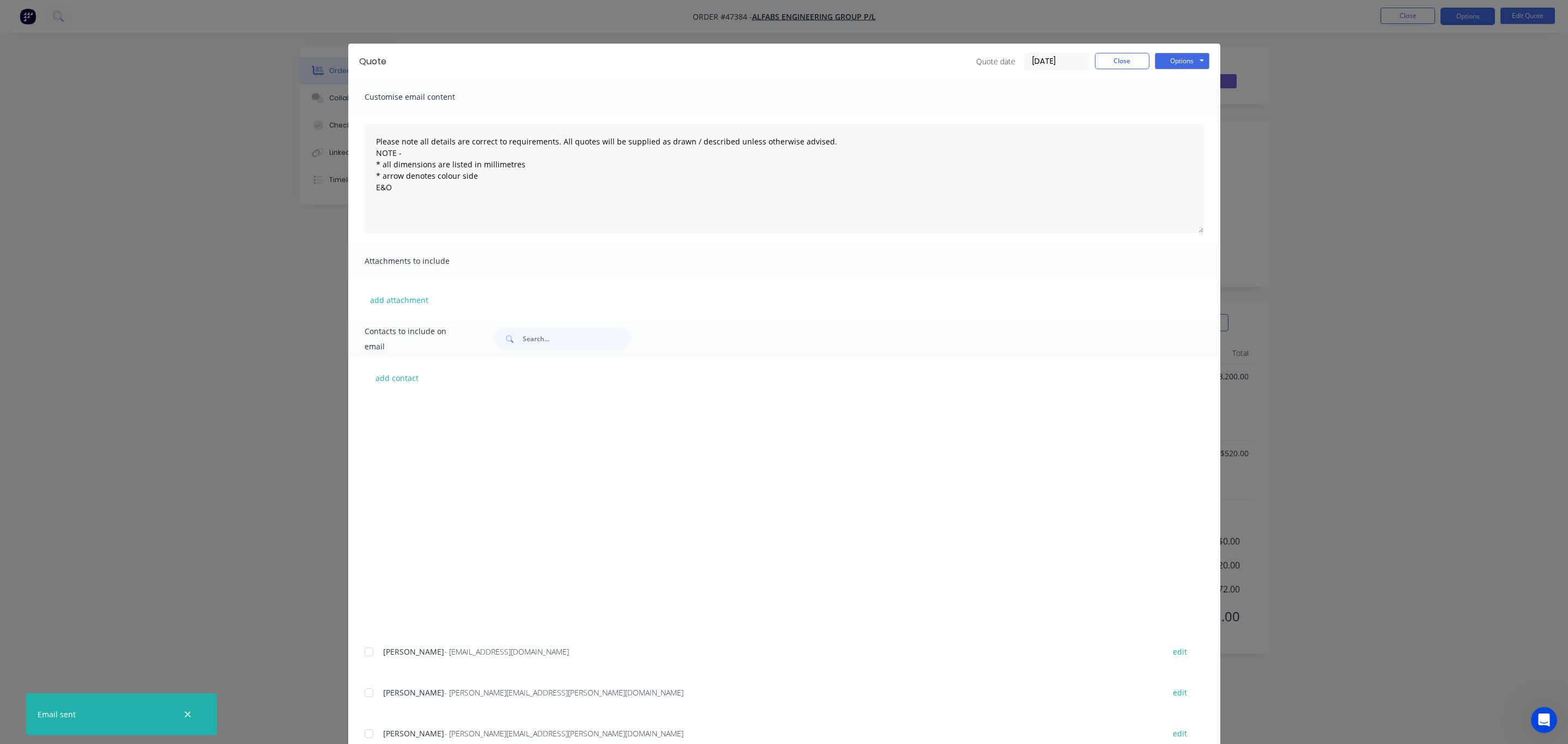
scroll to position [322, 0]
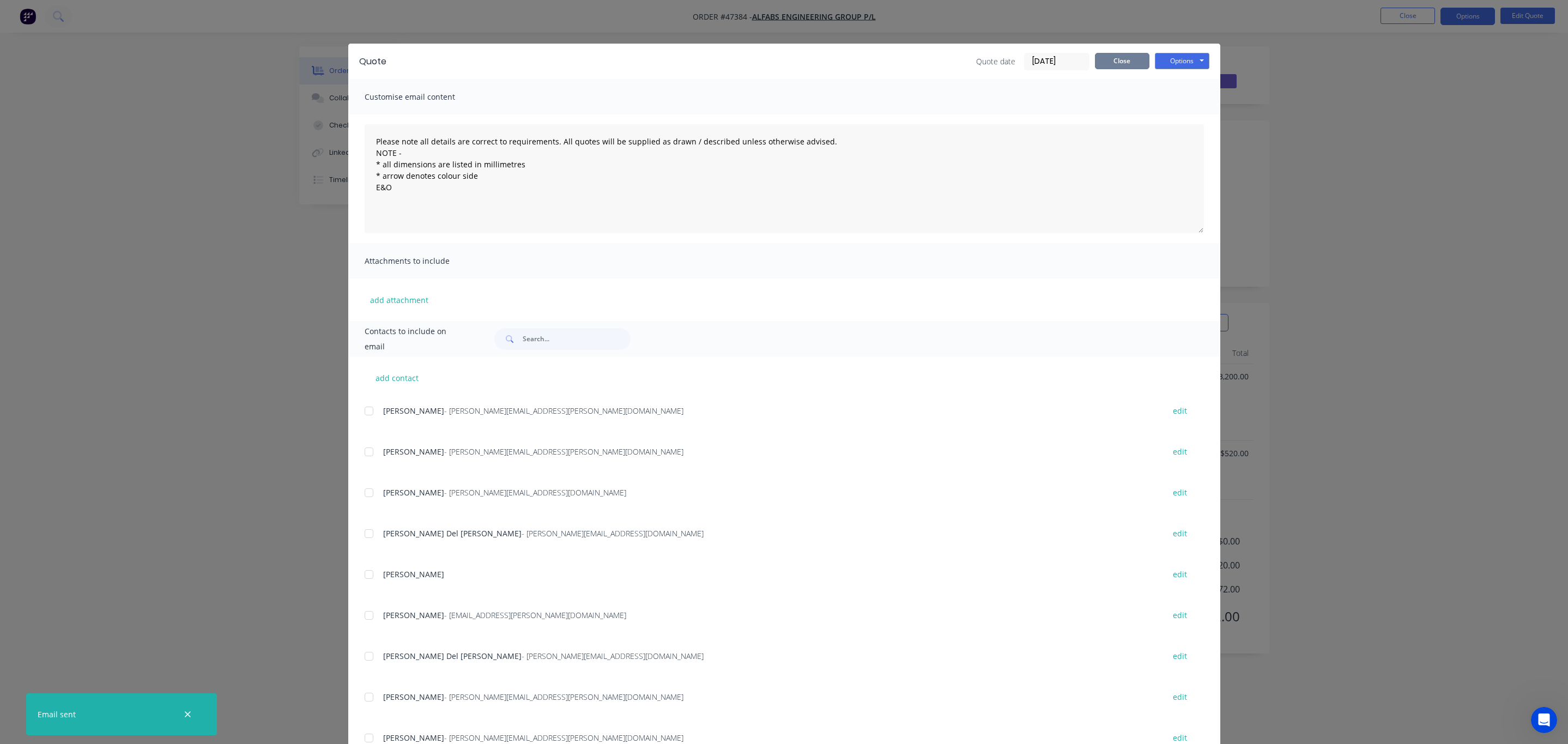
click at [1109, 64] on button "Close" at bounding box center [1122, 61] width 55 height 17
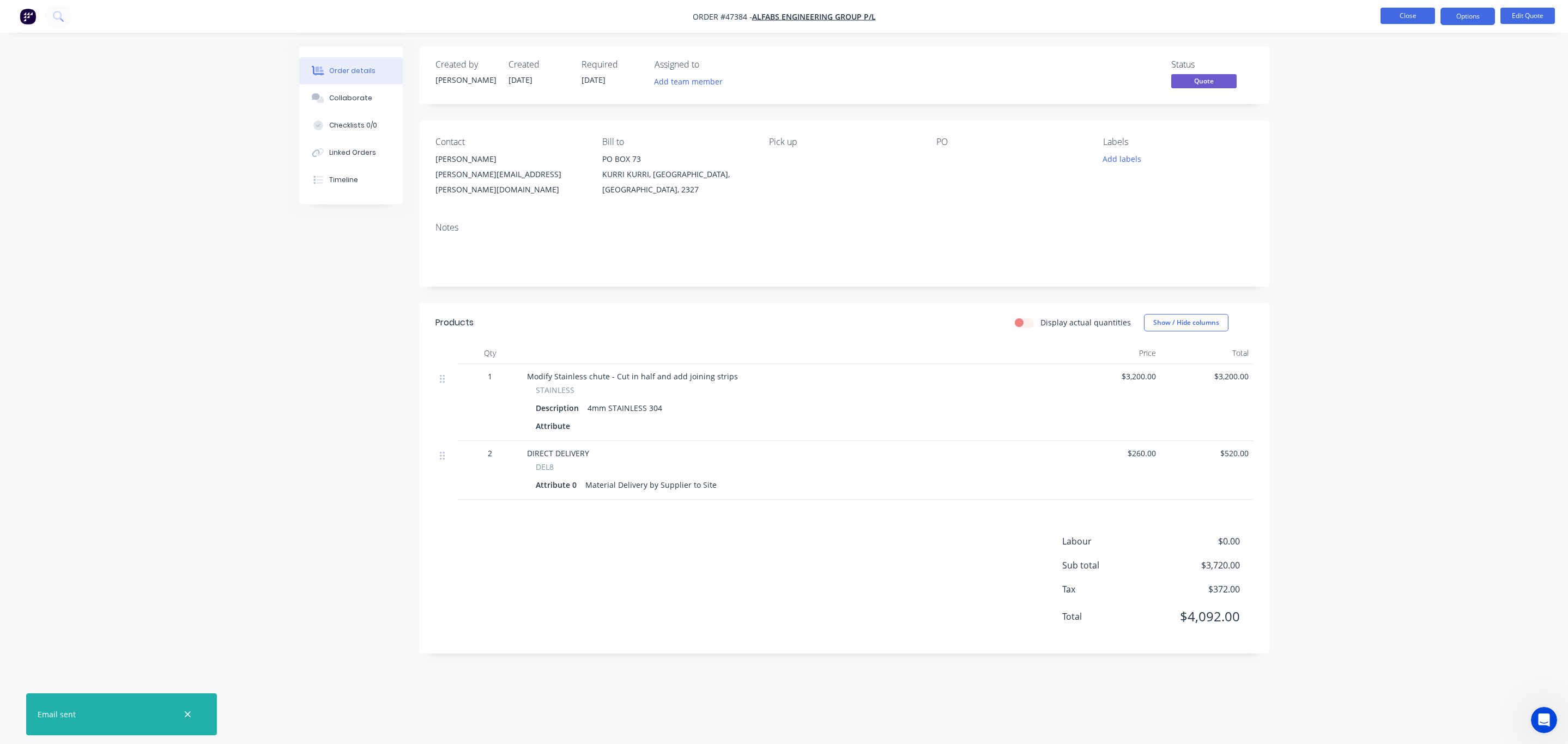
click at [1400, 10] on button "Close" at bounding box center [1408, 16] width 55 height 17
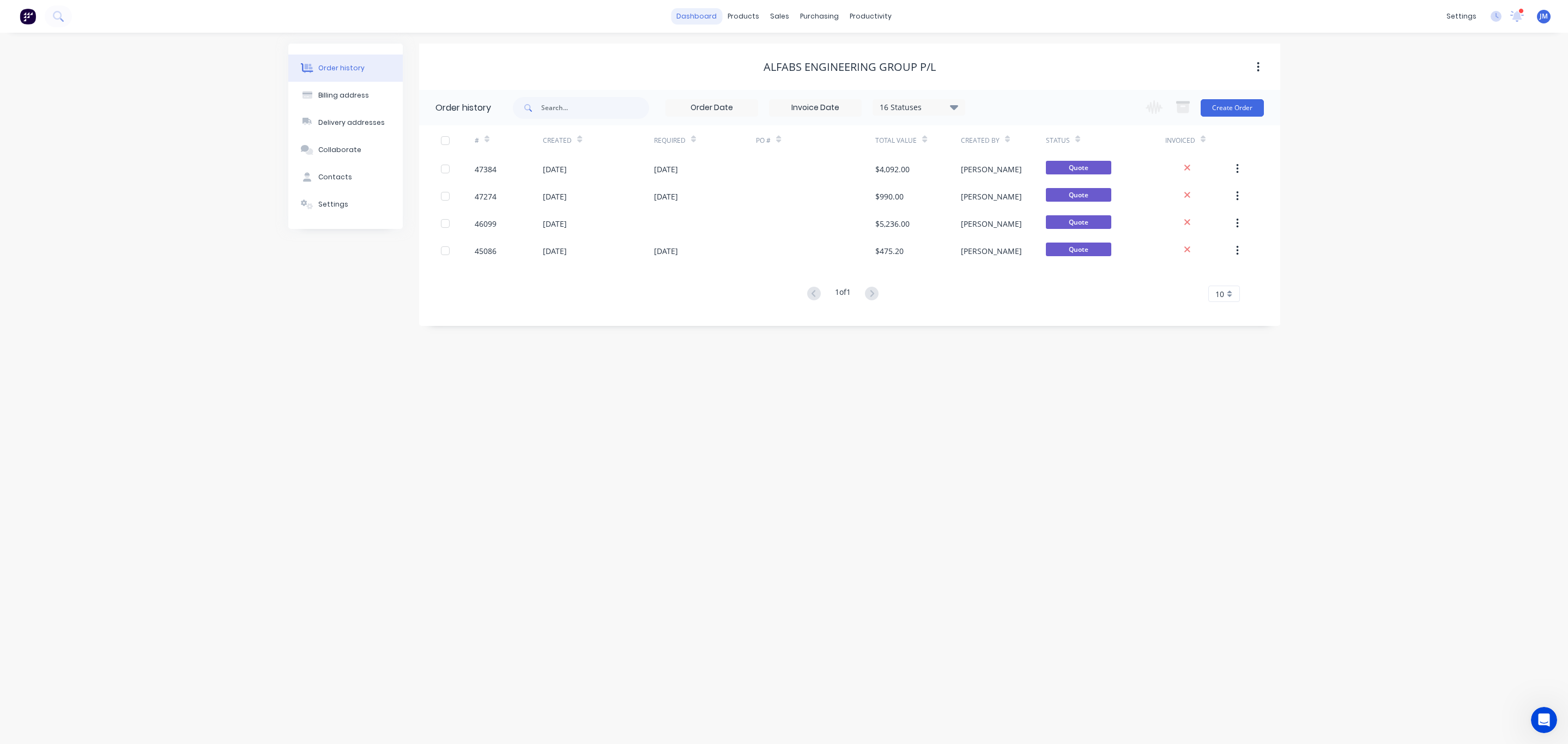
click at [706, 20] on link "dashboard" at bounding box center [696, 16] width 51 height 17
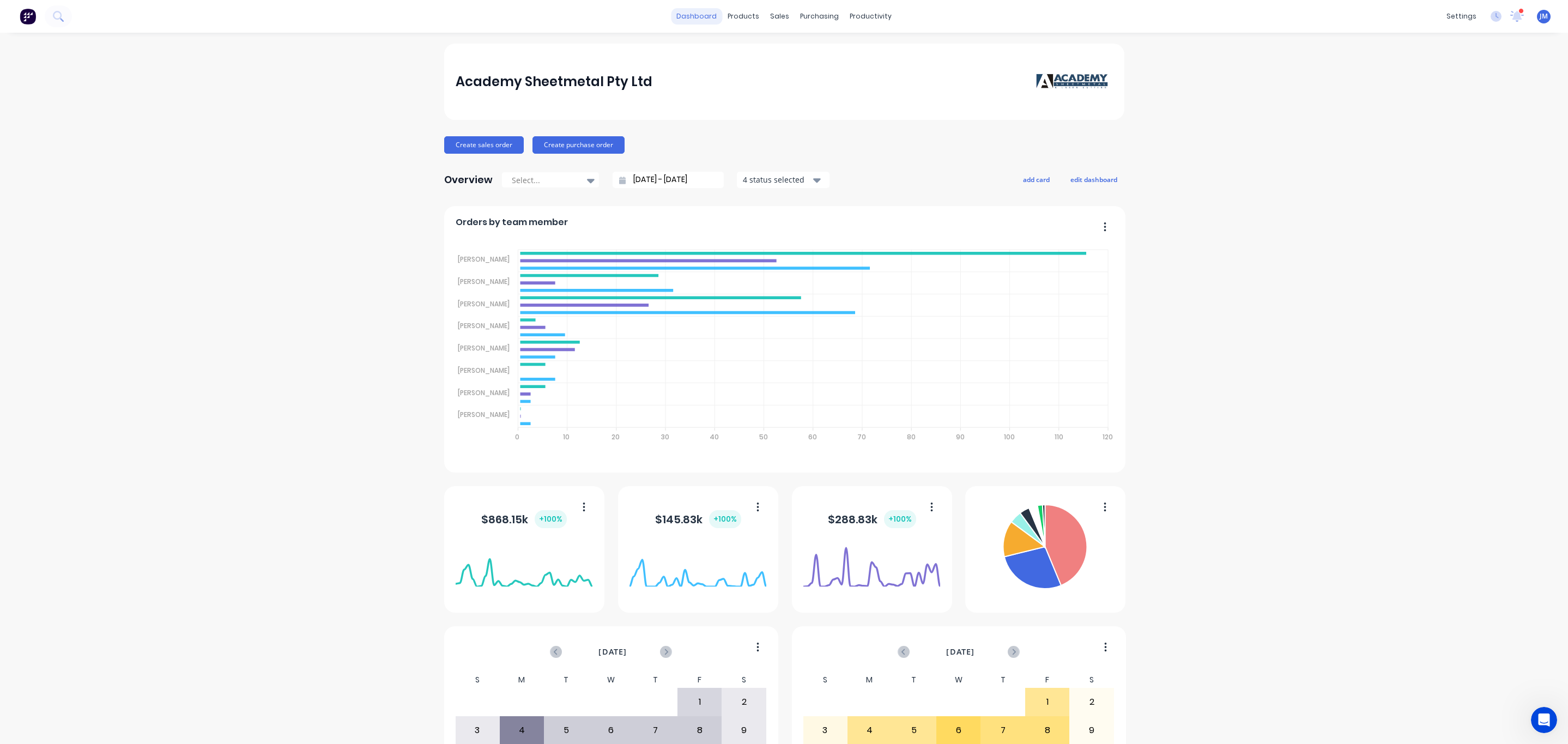
click at [694, 15] on link "dashboard" at bounding box center [696, 16] width 51 height 17
click at [716, 18] on link "dashboard" at bounding box center [696, 16] width 51 height 17
